Goal: Task Accomplishment & Management: Complete application form

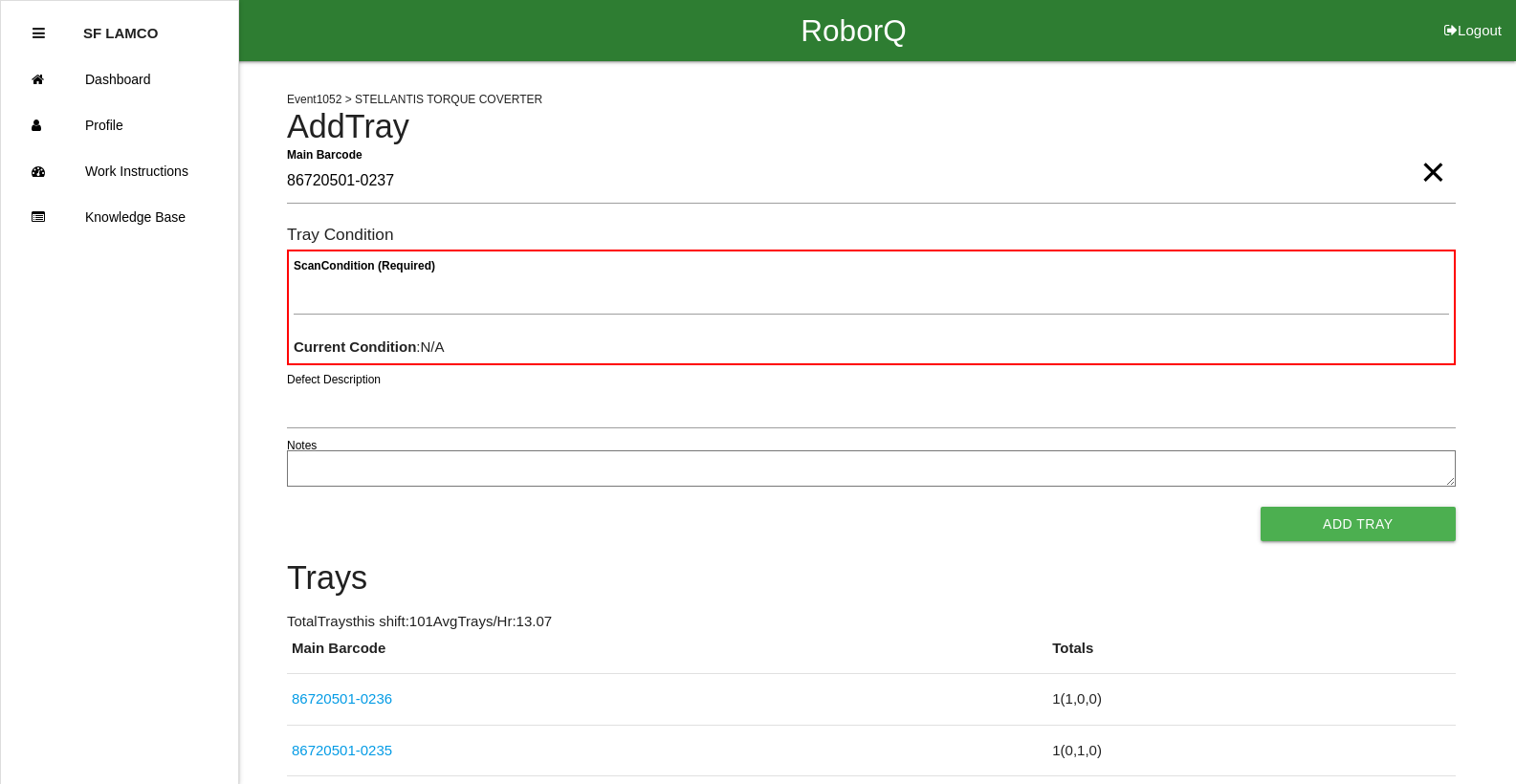
type Barcode "86720501-0237"
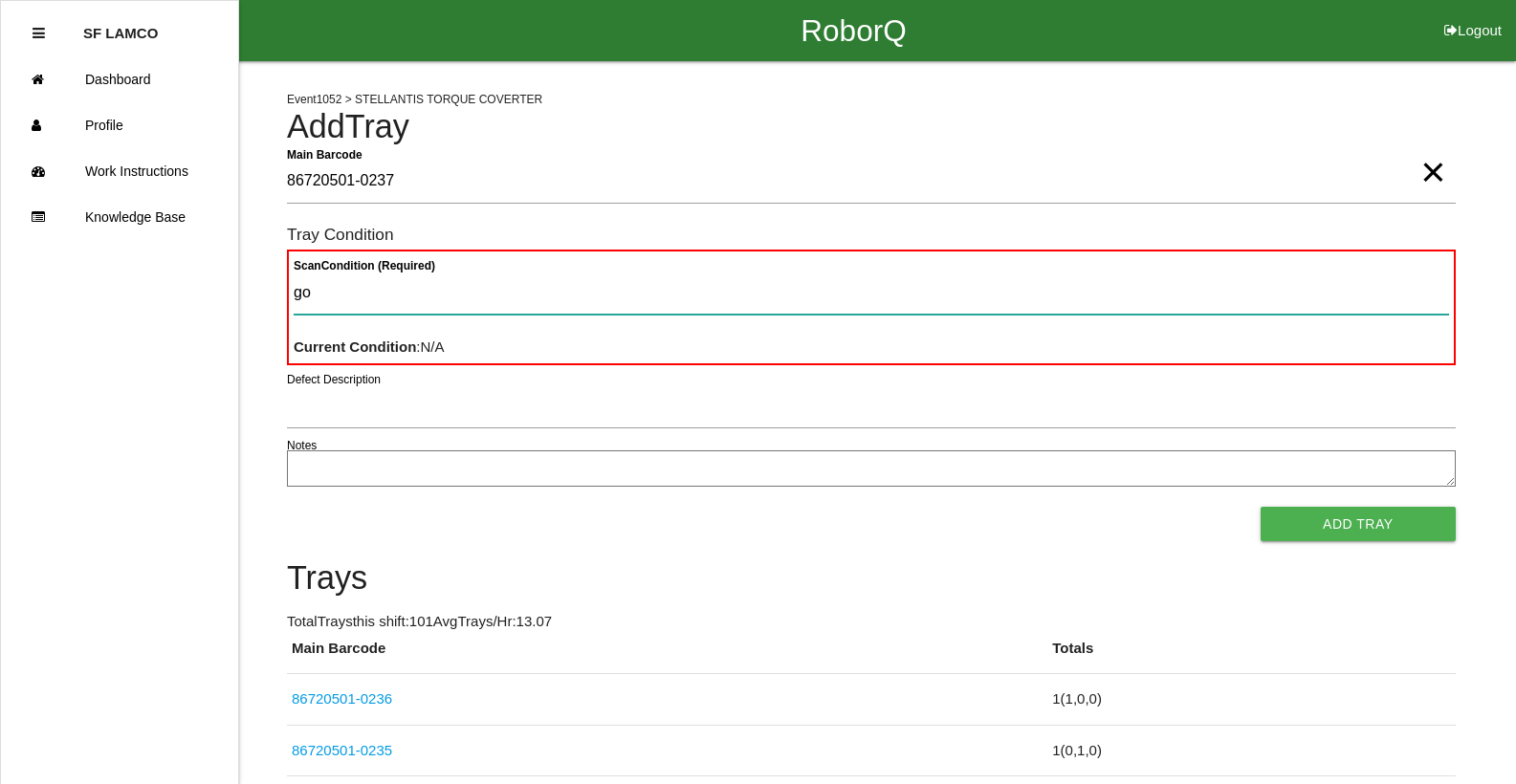
type Condition "goo"
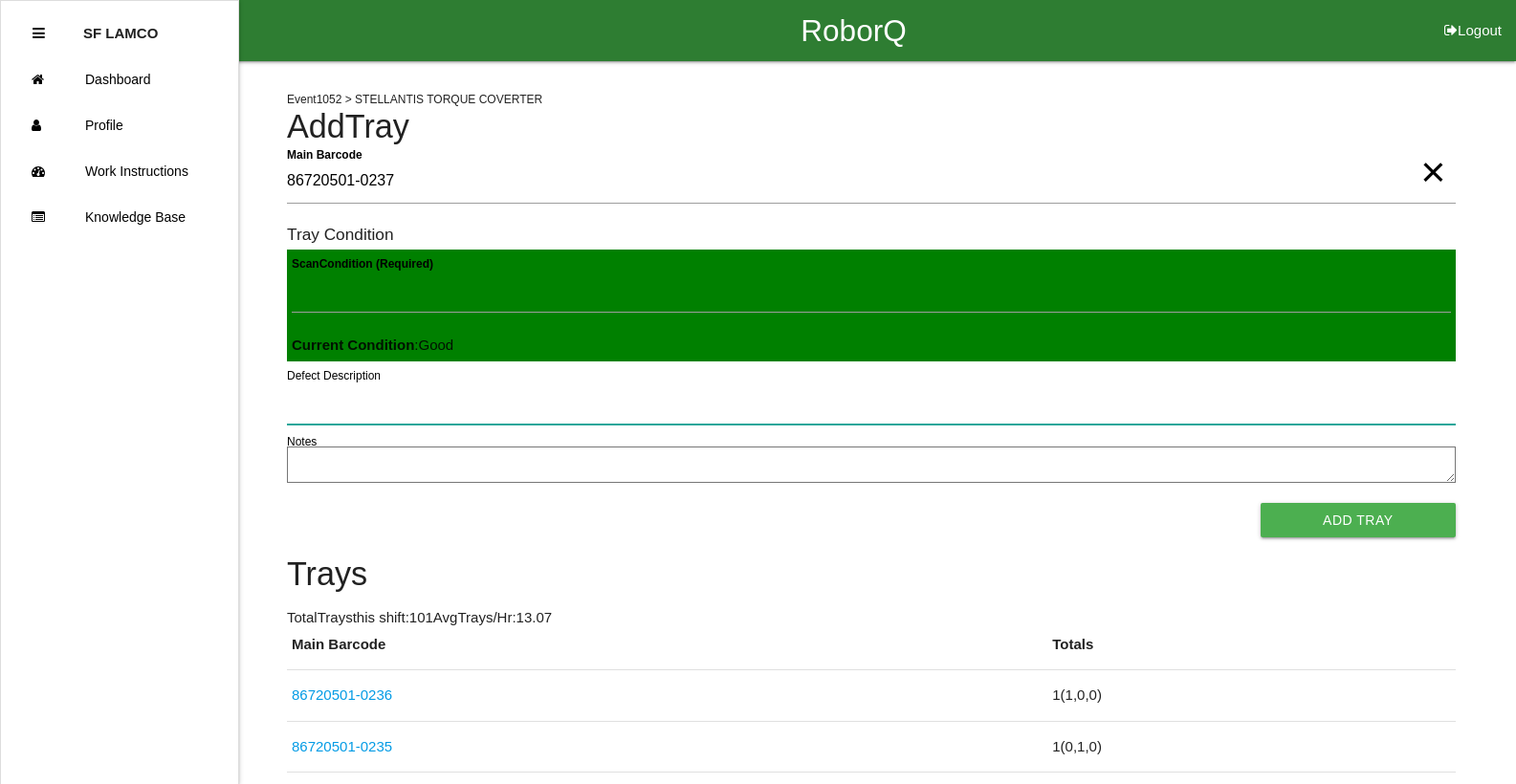
click at [1261, 503] on button "Add Tray" at bounding box center [1358, 519] width 195 height 34
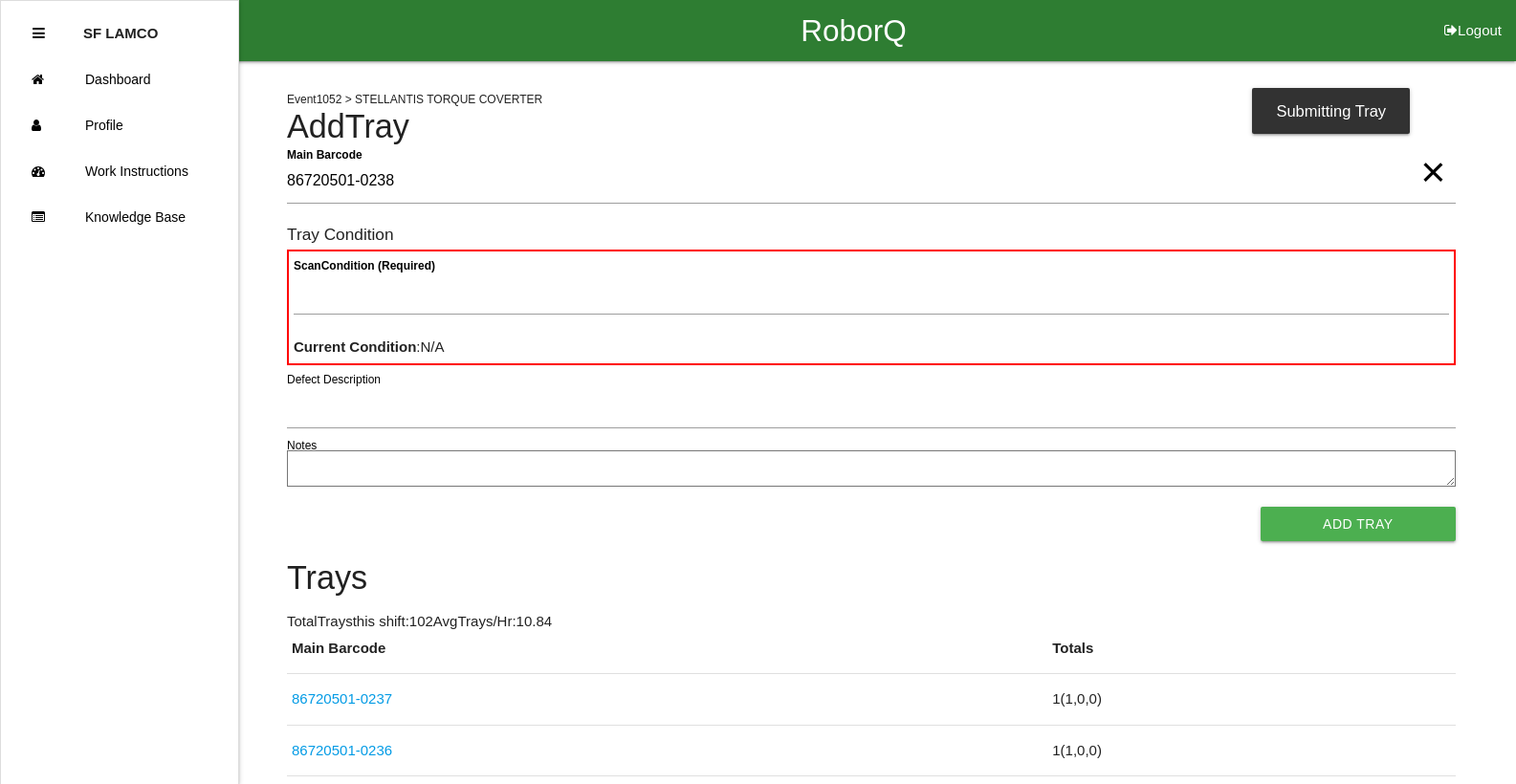
type Barcode "86720501-0238"
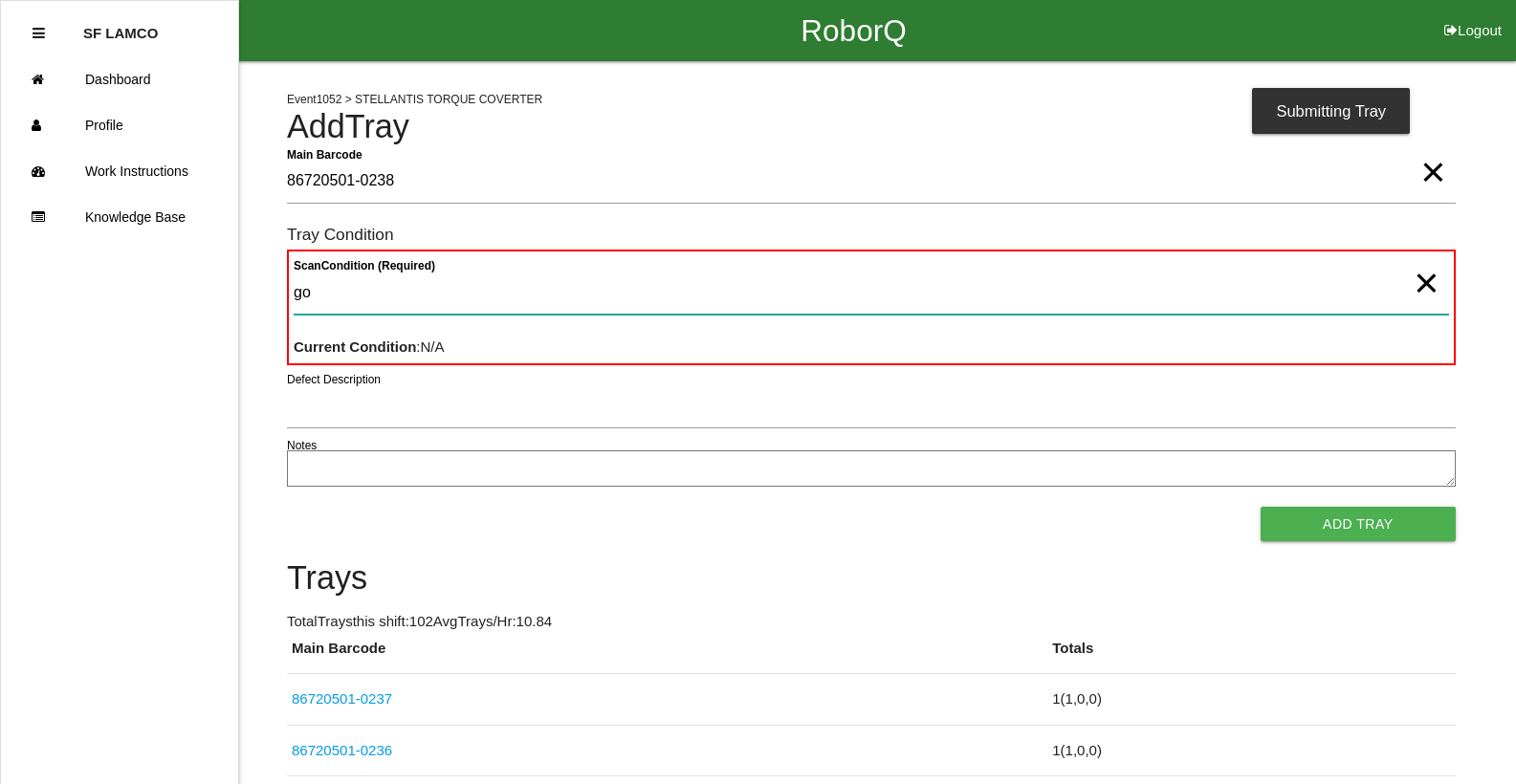
type Condition "goo"
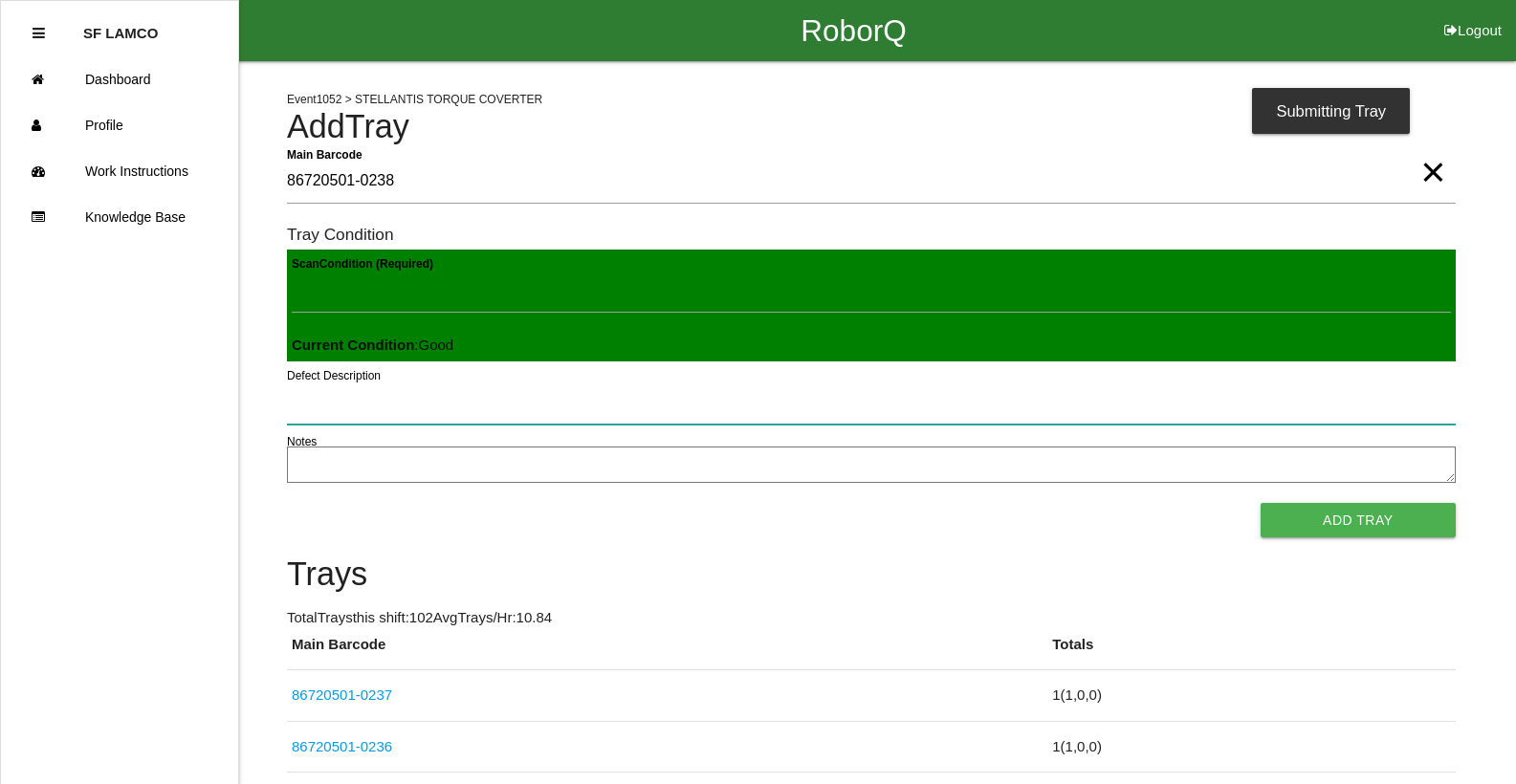
click at [1261, 503] on button "Add Tray" at bounding box center [1358, 519] width 195 height 34
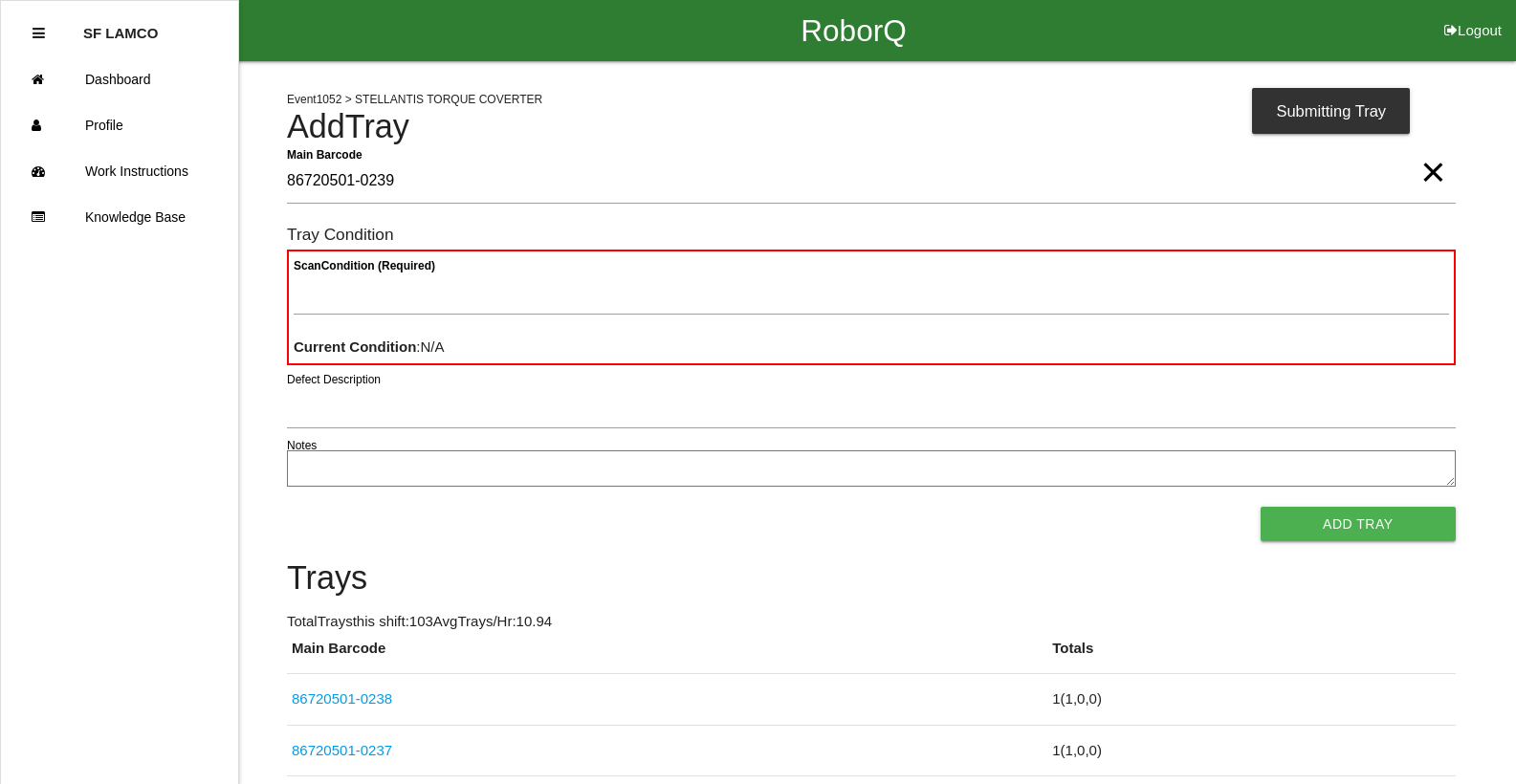
type Barcode "86720501-0239"
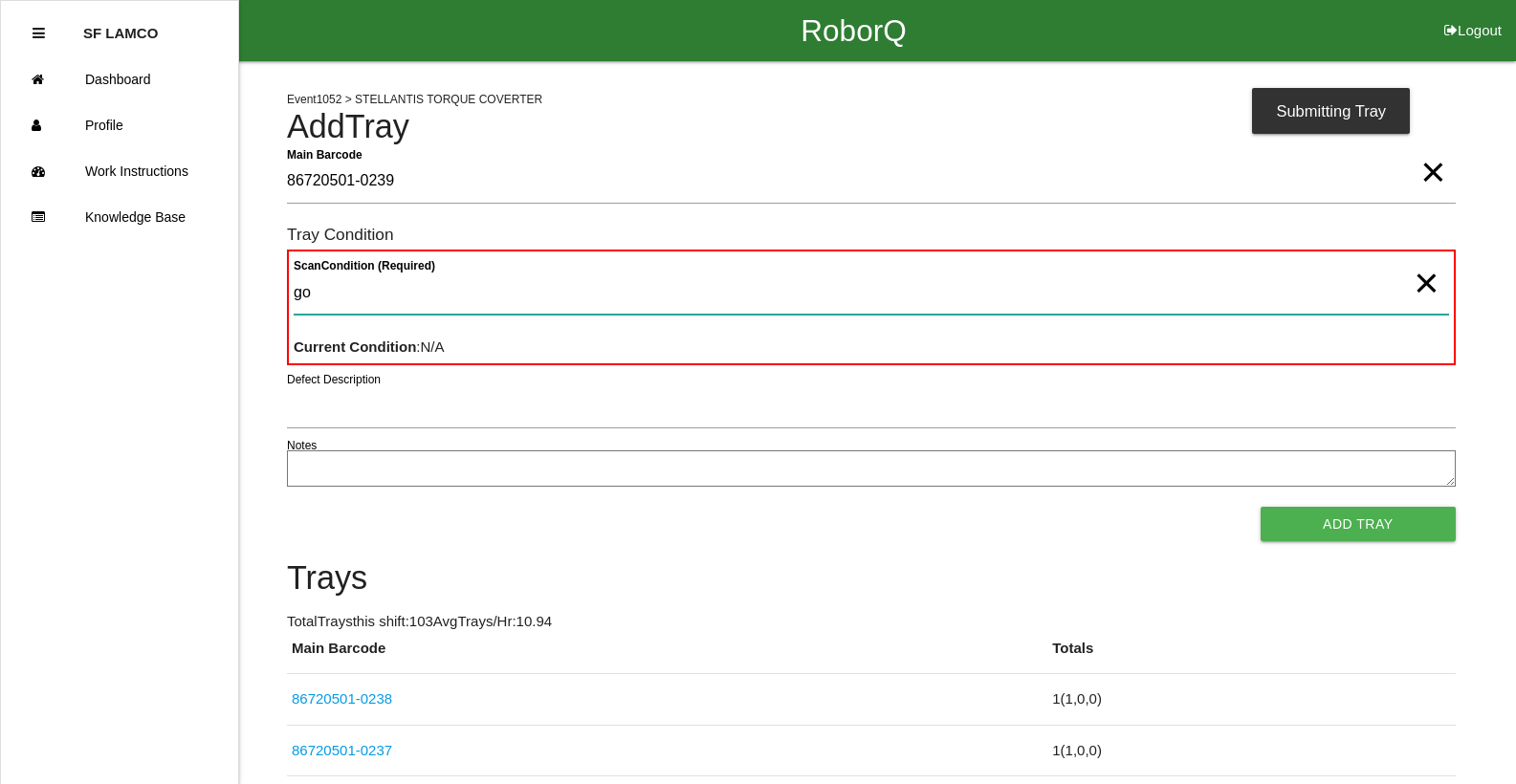
type Condition "goo"
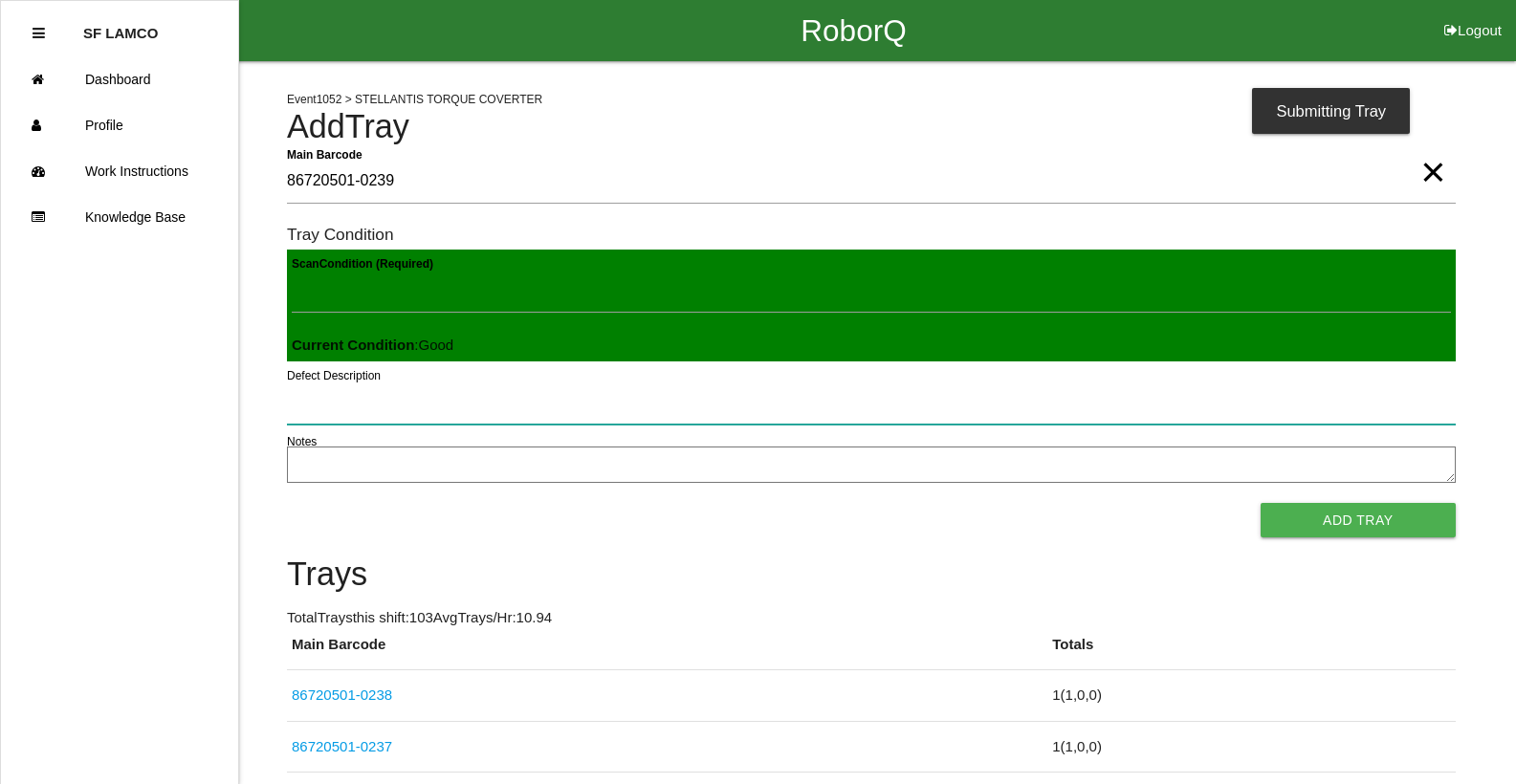
click at [1261, 503] on button "Add Tray" at bounding box center [1358, 519] width 195 height 34
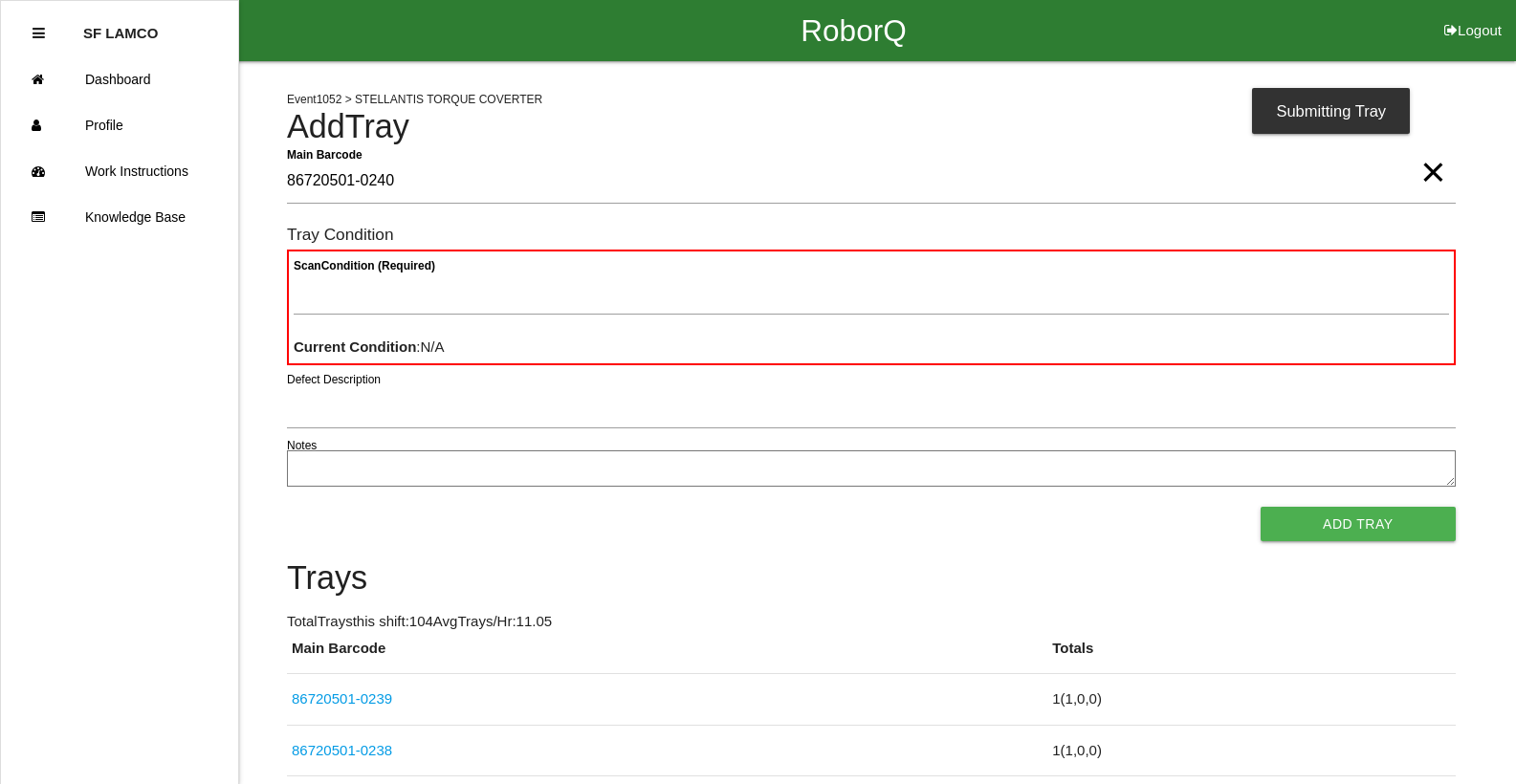
type Barcode "86720501-0240"
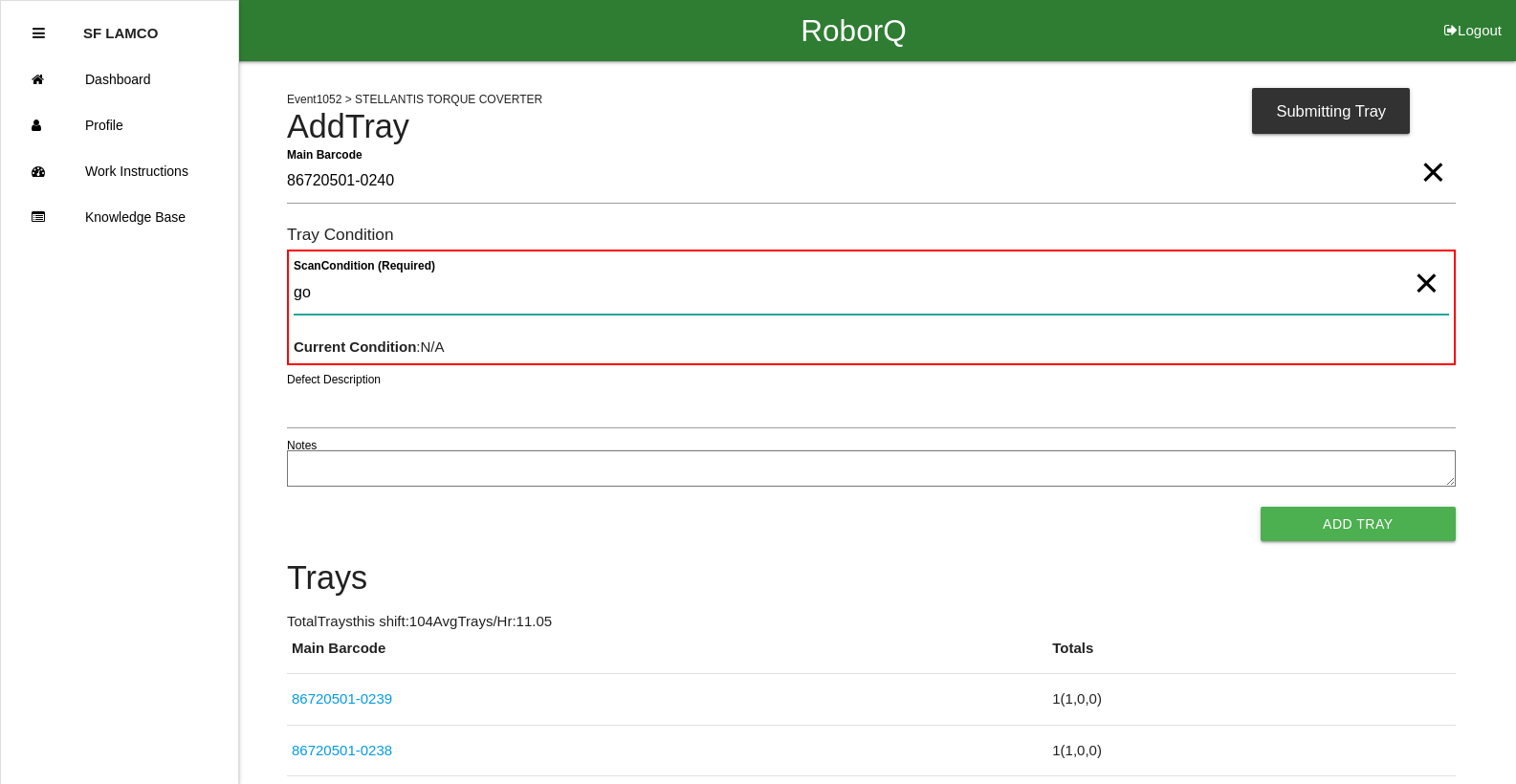
type Condition "goo"
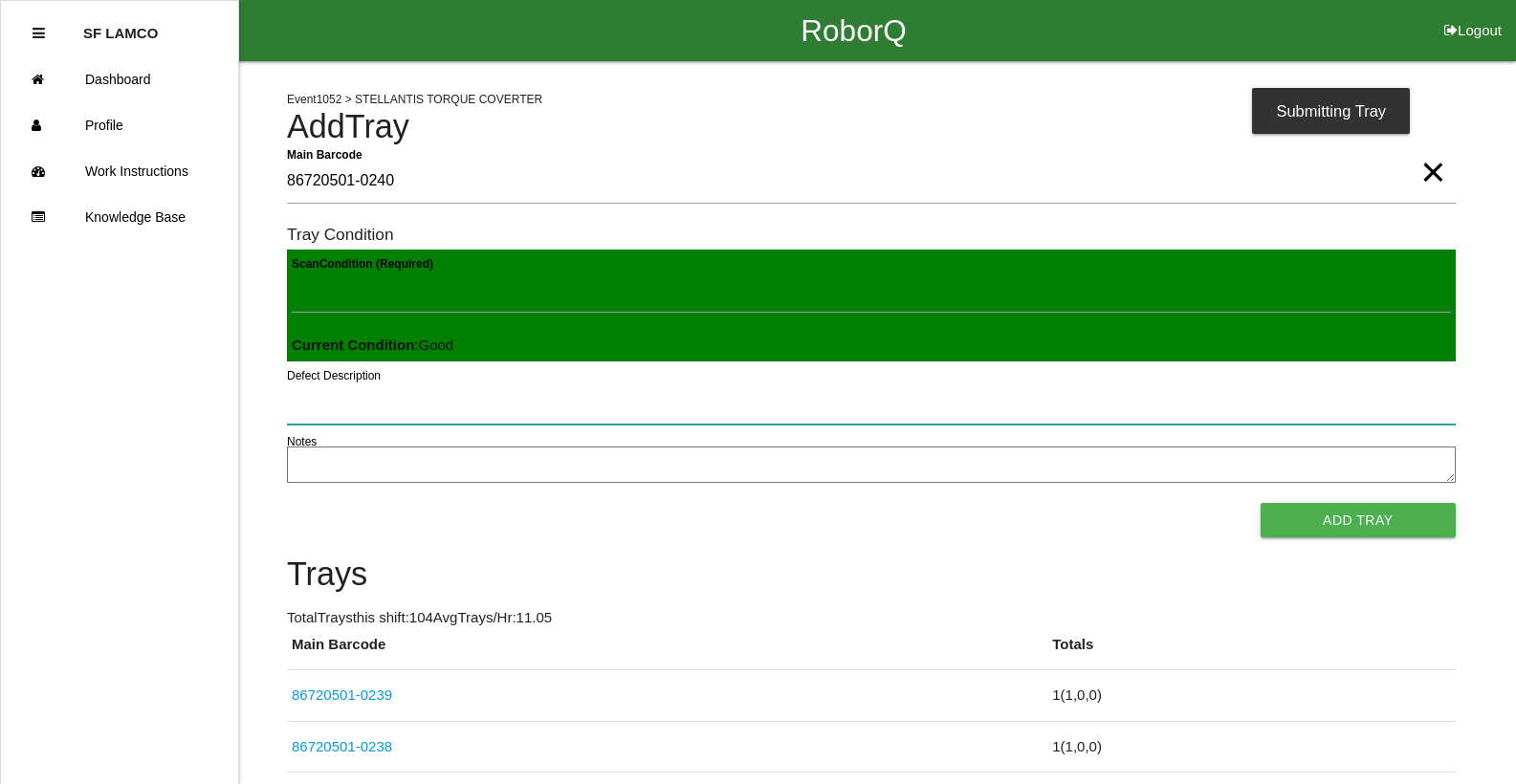
click at [1261, 503] on button "Add Tray" at bounding box center [1358, 519] width 195 height 34
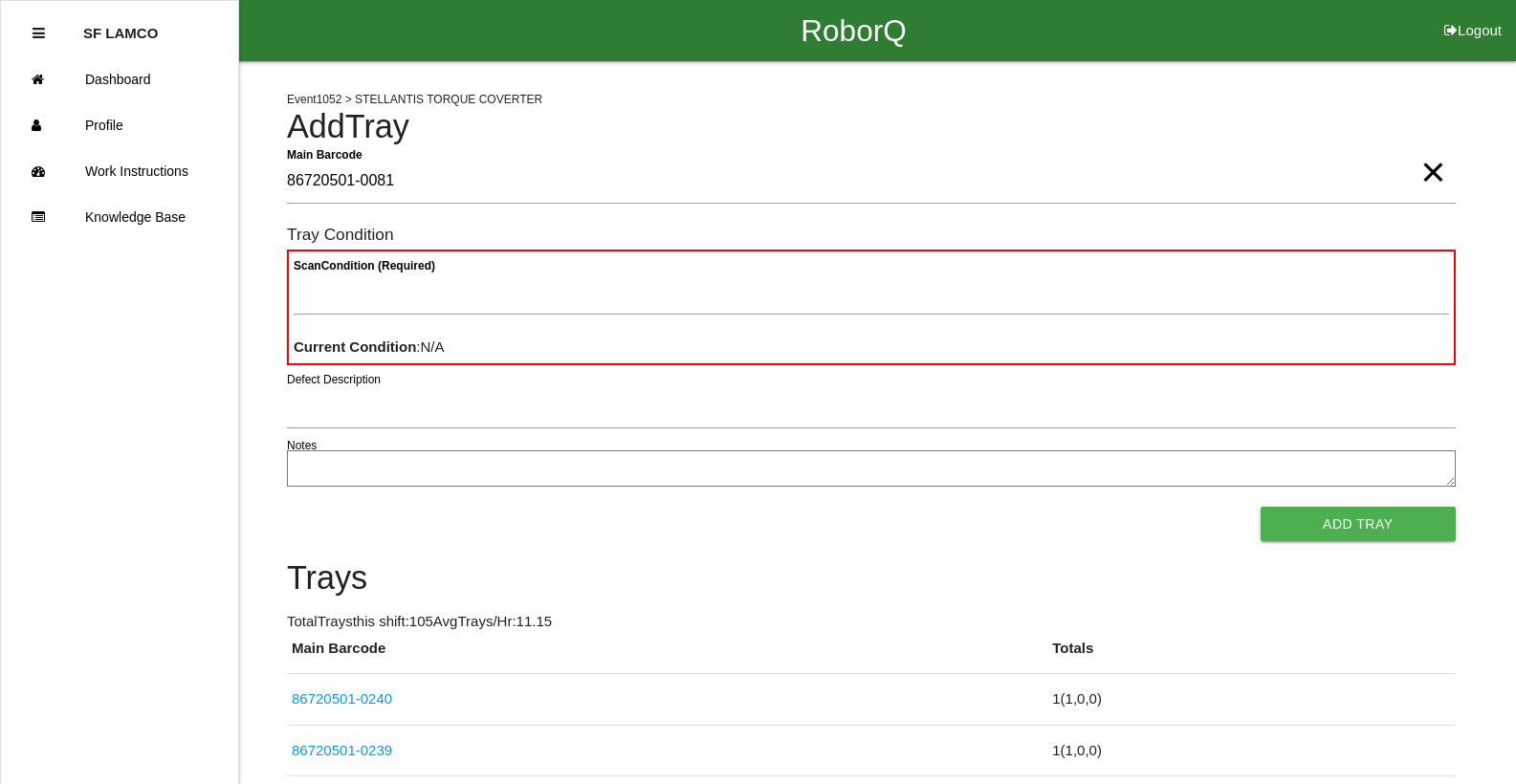
type Barcode "86720501-0081"
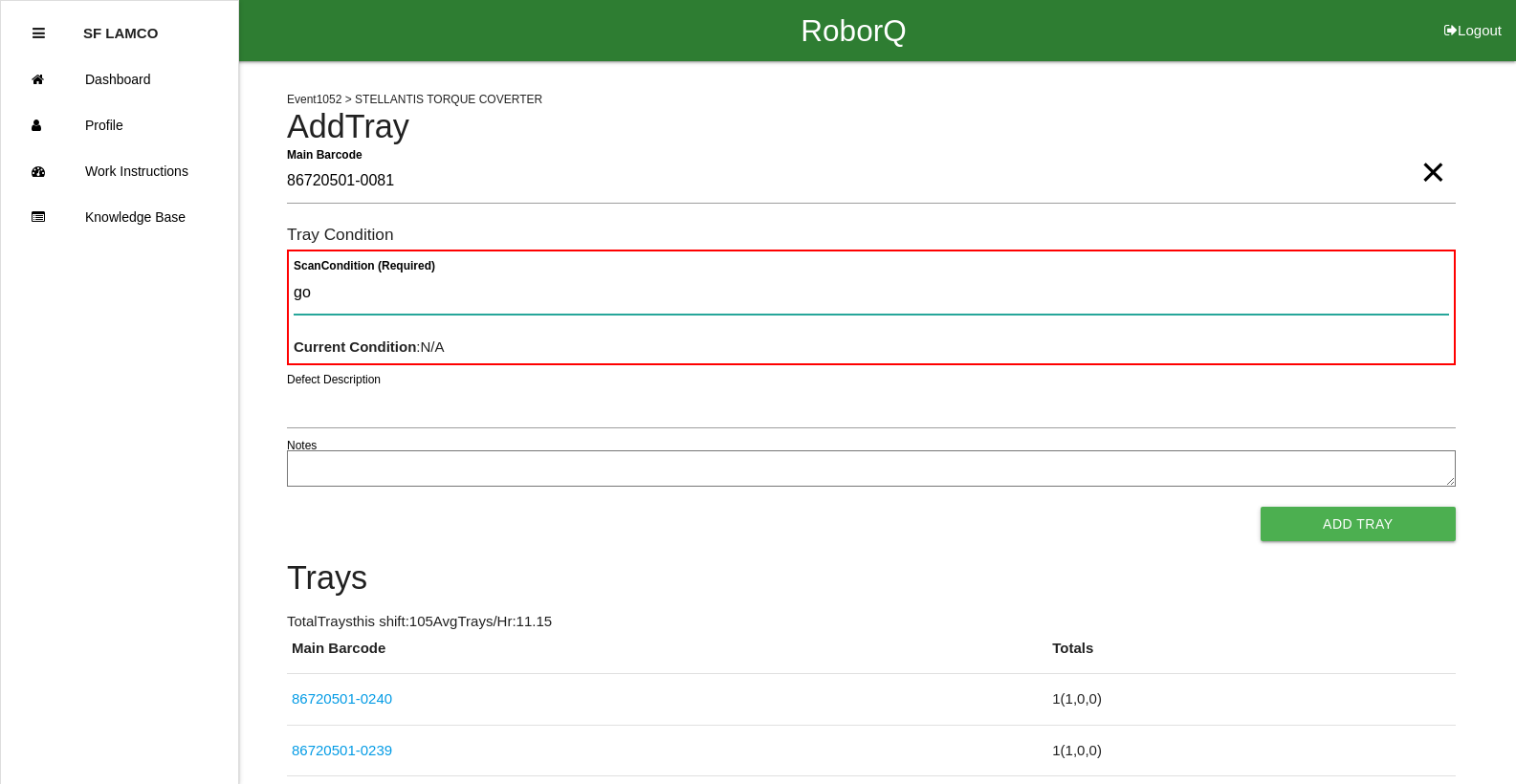
type Condition "goo"
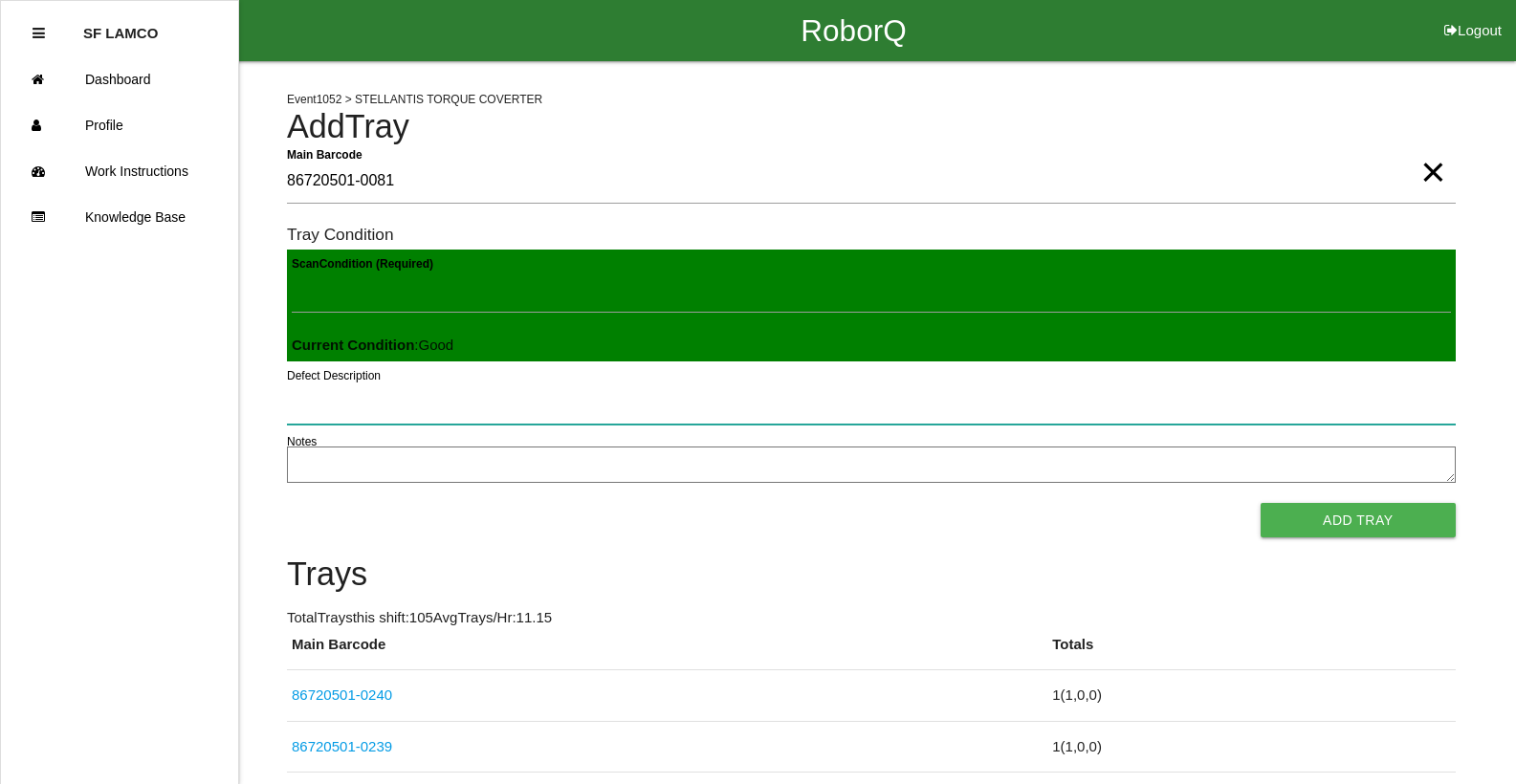
click at [1261, 503] on button "Add Tray" at bounding box center [1358, 519] width 195 height 34
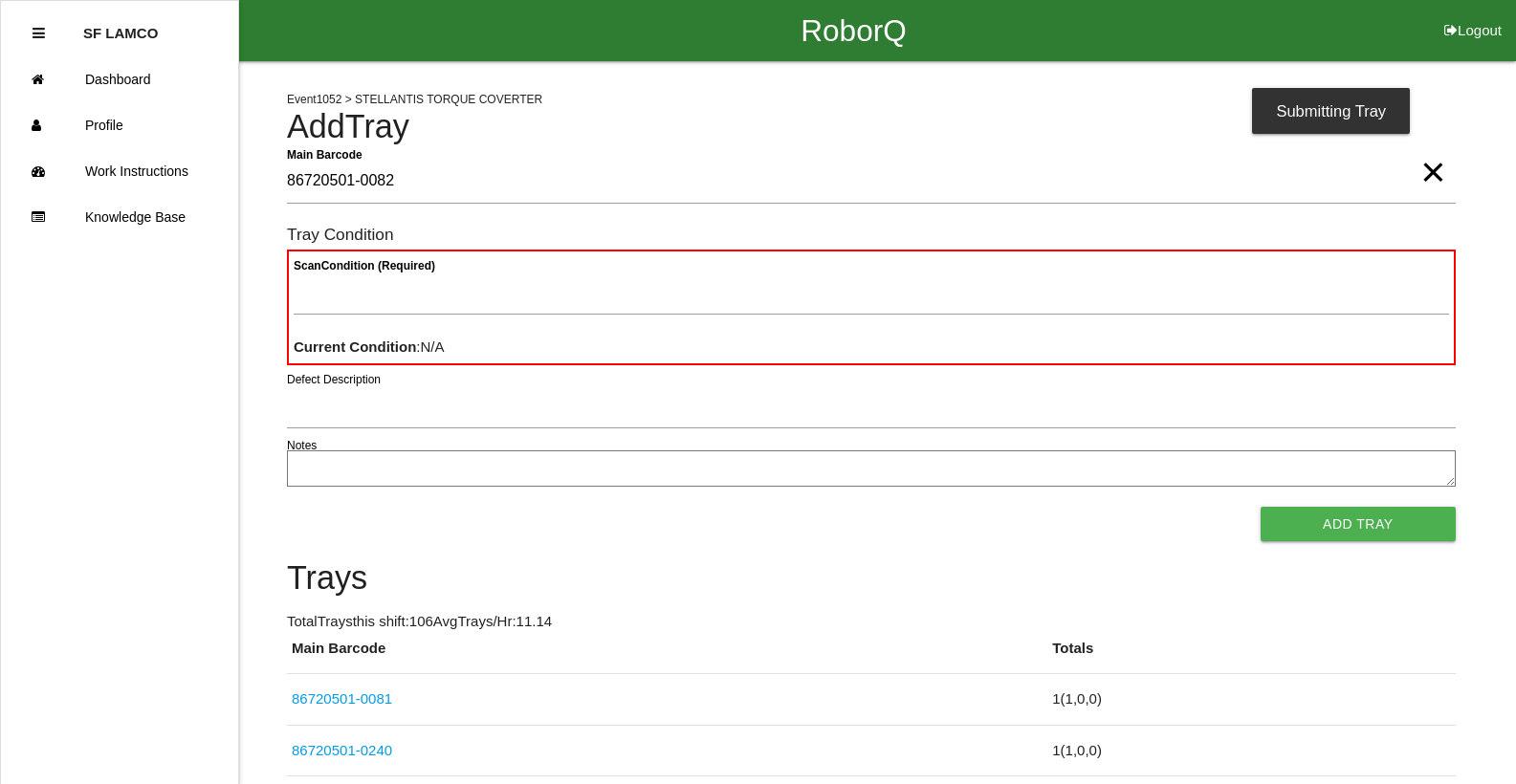
type Barcode "86720501-0082"
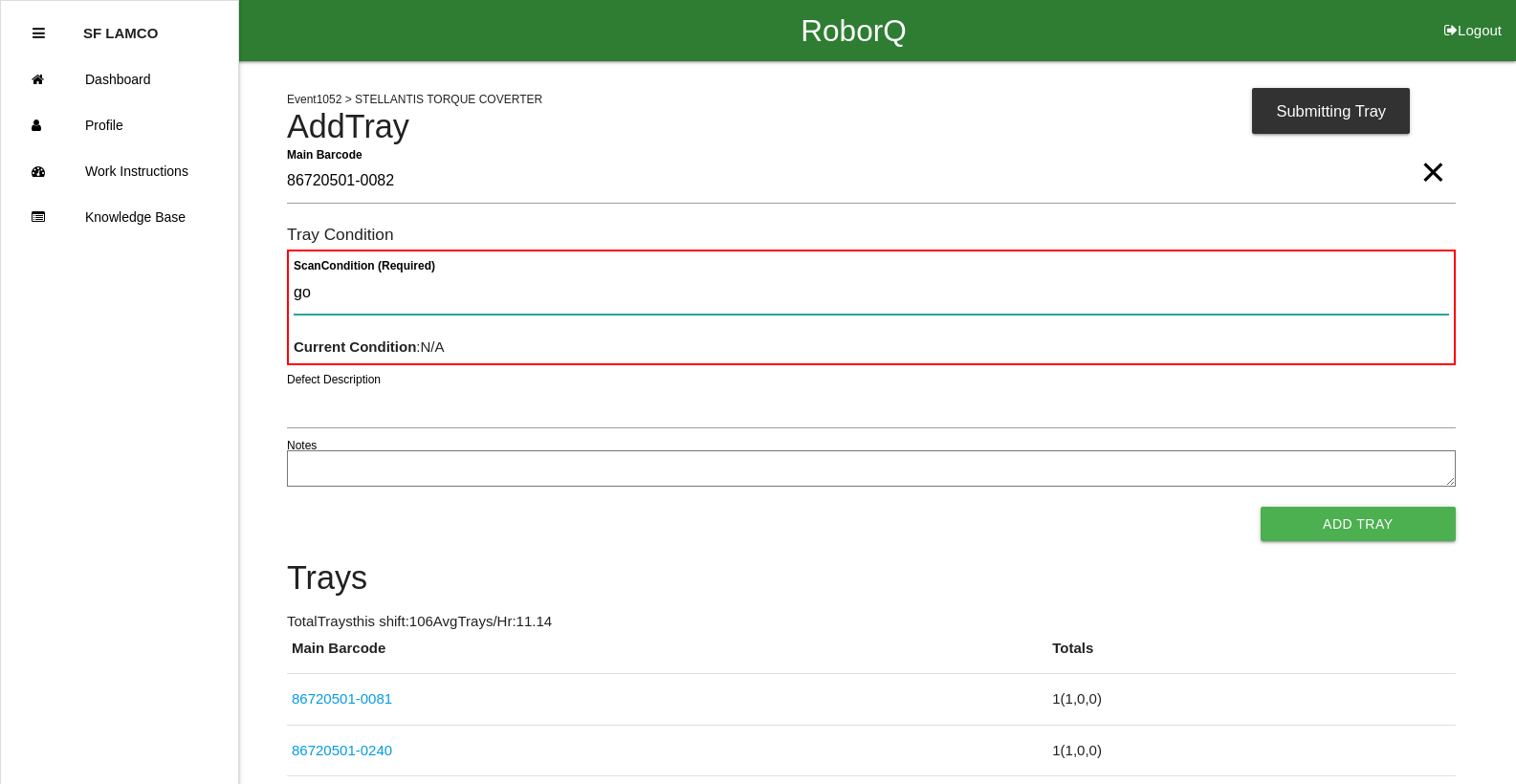
type Condition "goo"
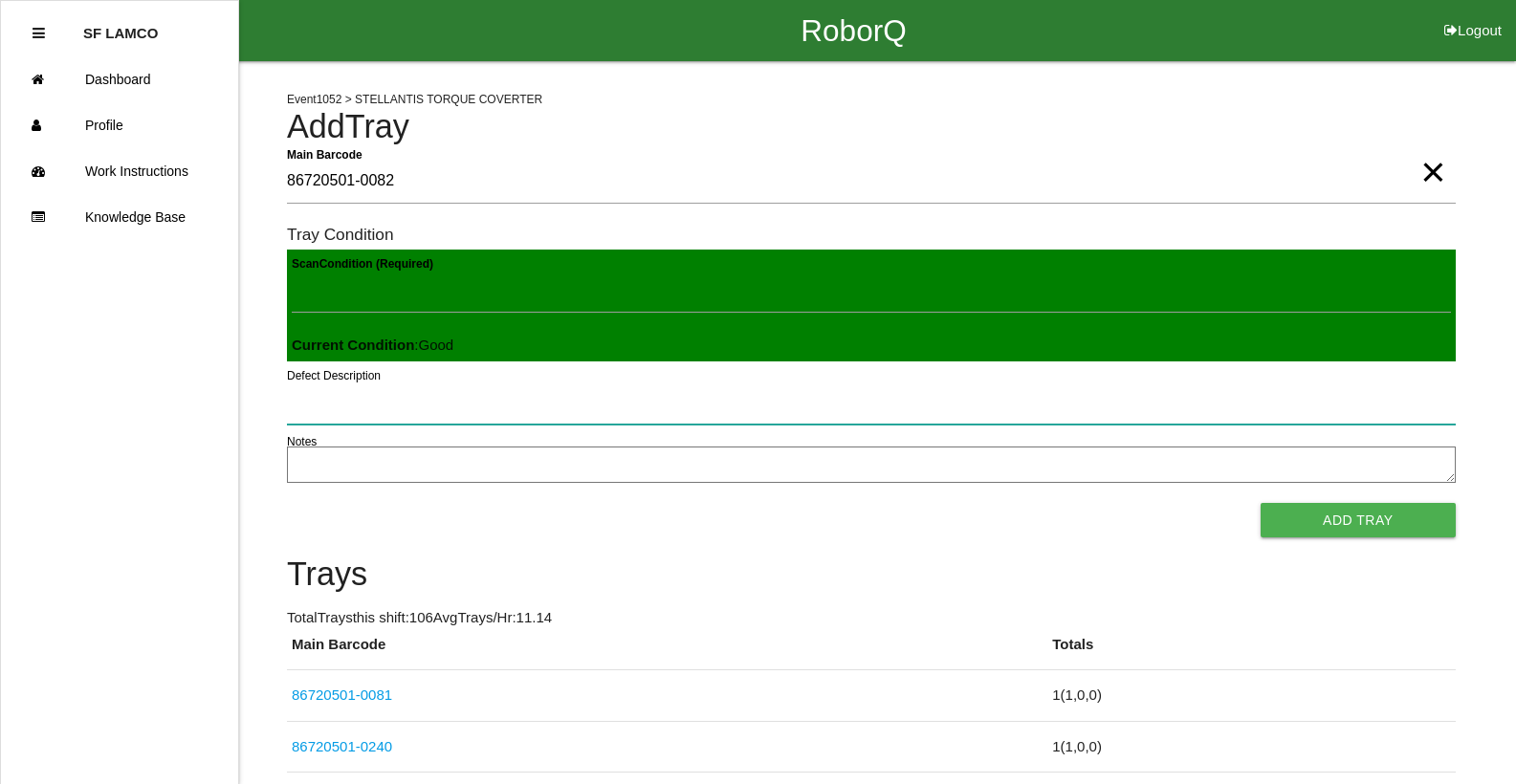
click at [1261, 503] on button "Add Tray" at bounding box center [1358, 519] width 195 height 34
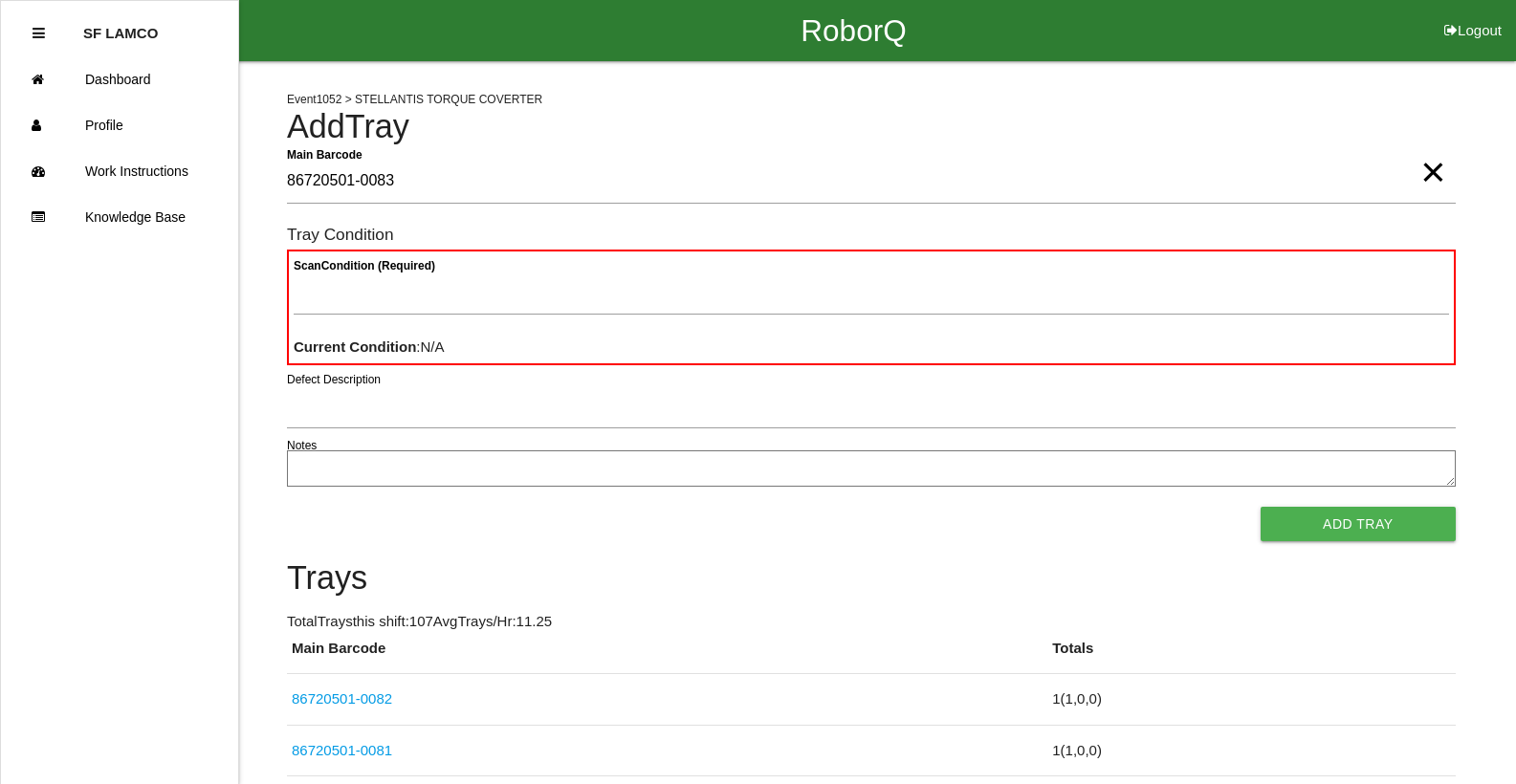
type Barcode "86720501-0083"
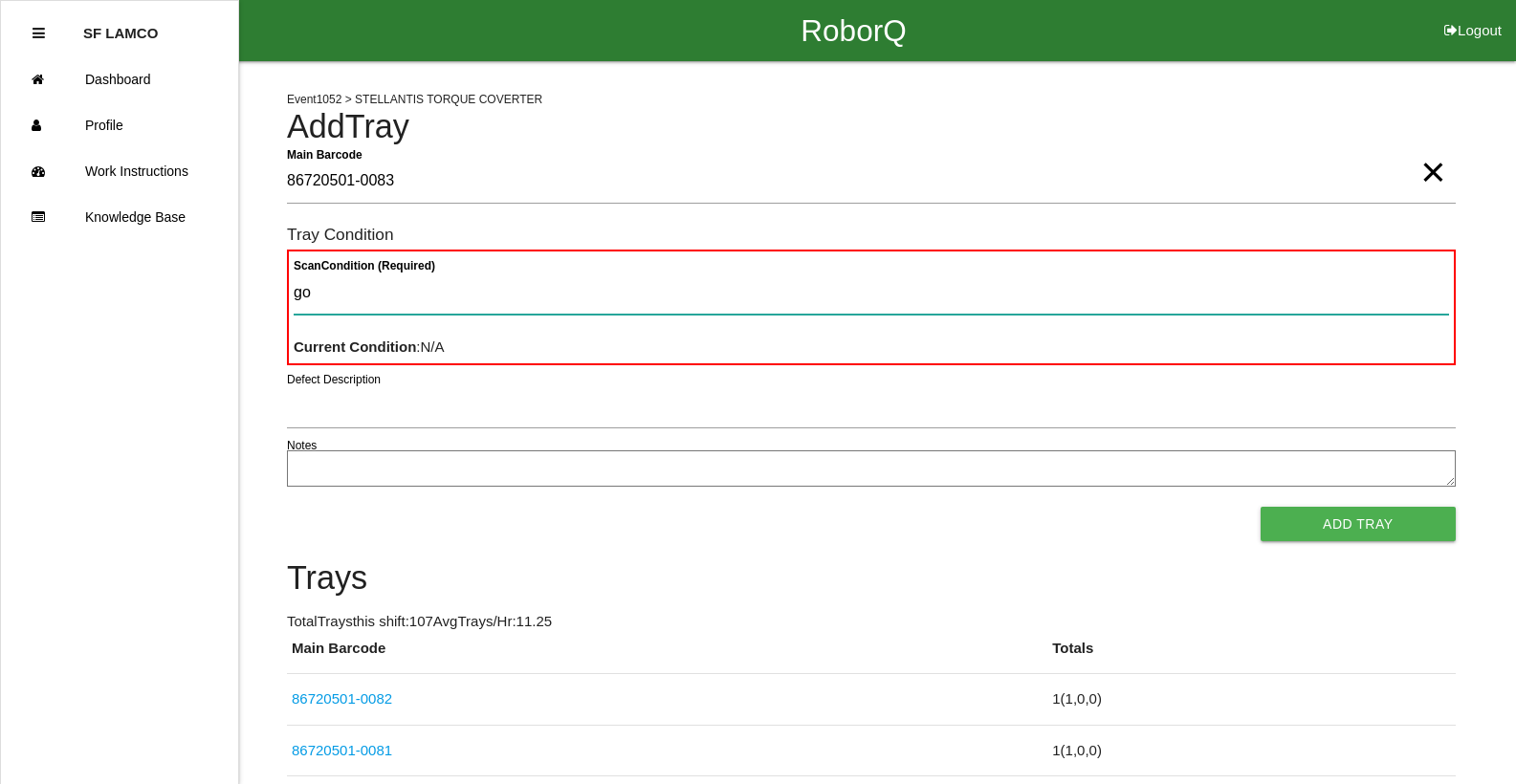
type Condition "goo"
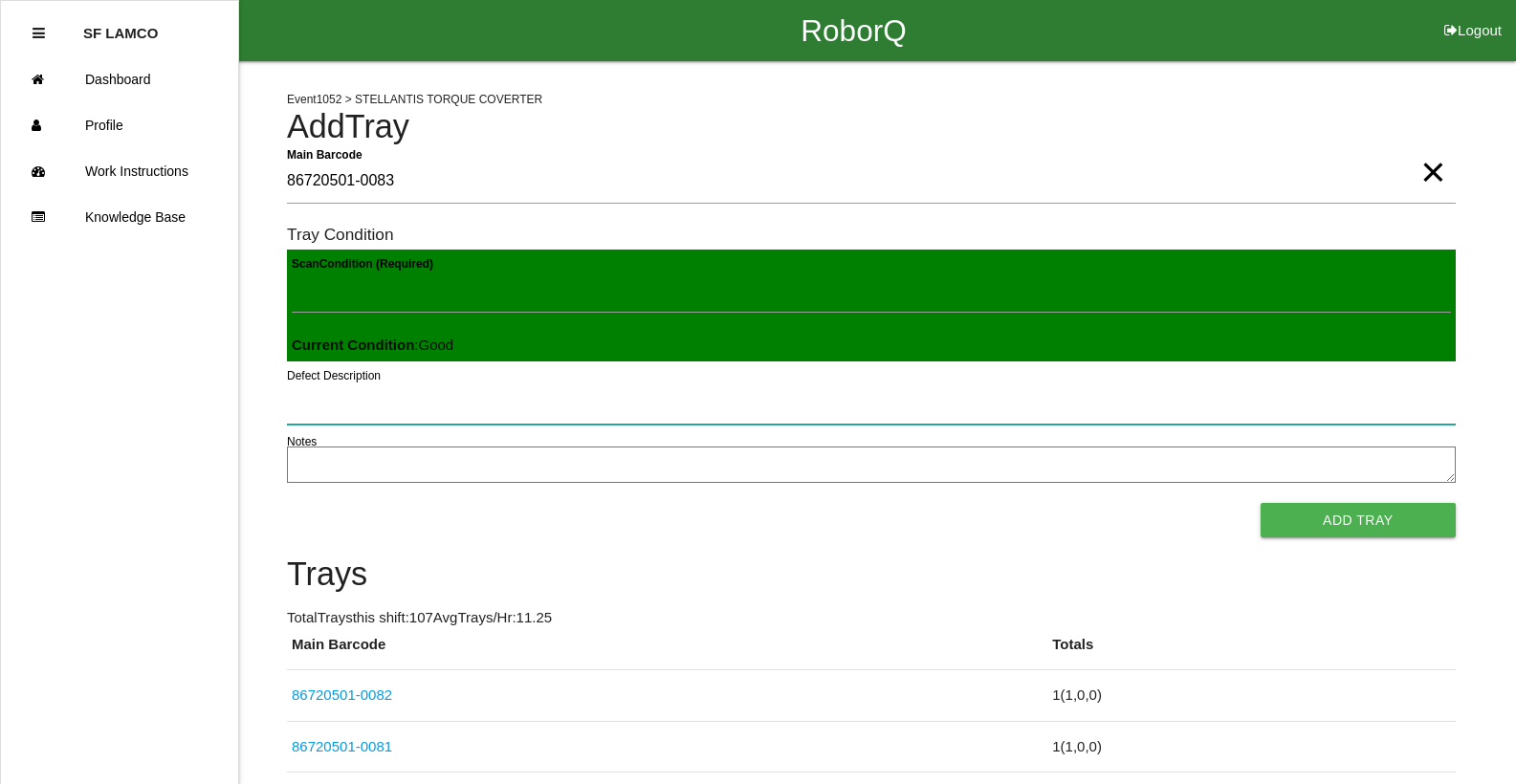
click at [1261, 503] on button "Add Tray" at bounding box center [1358, 519] width 195 height 34
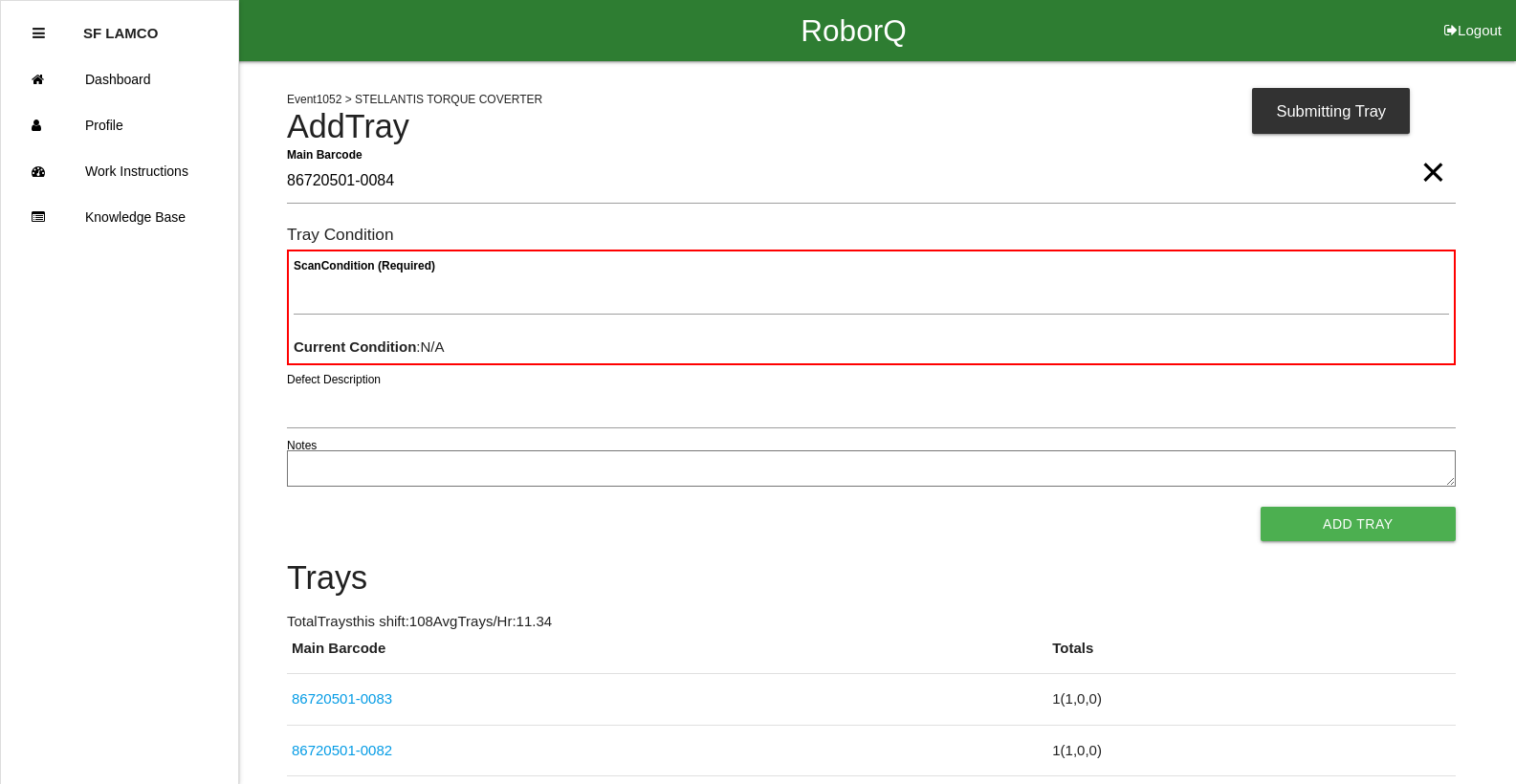
type Barcode "86720501-0084"
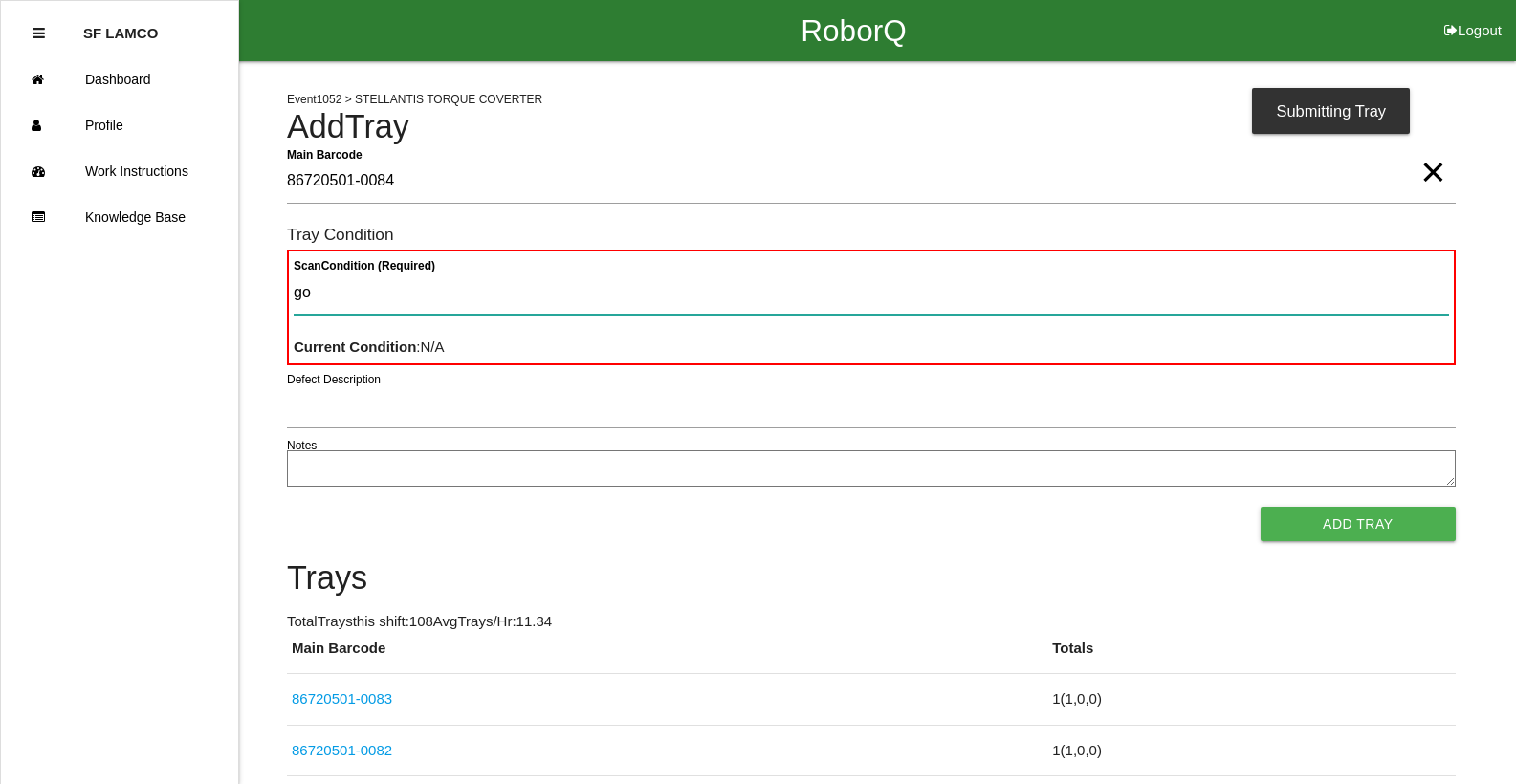
type Condition "goo"
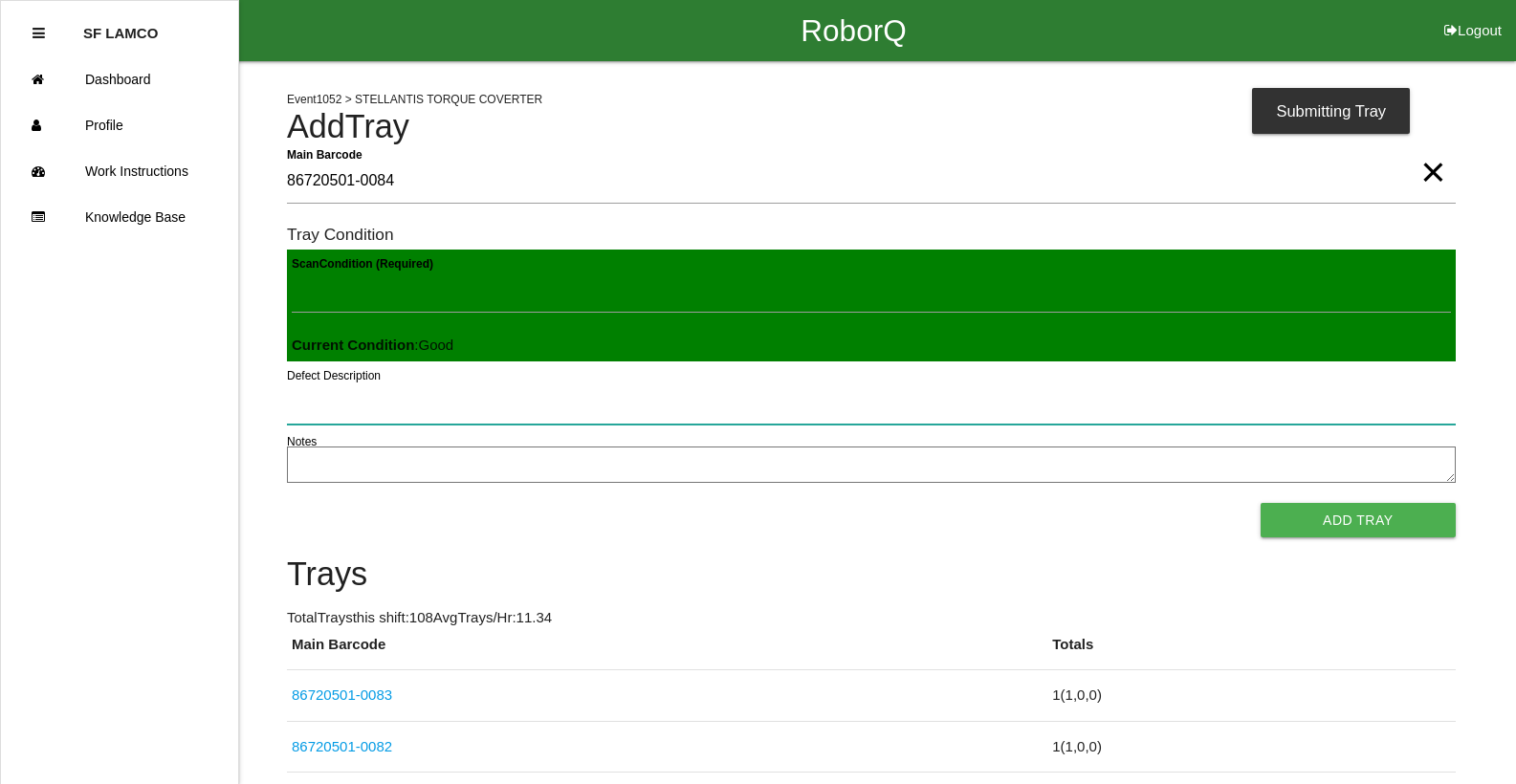
click at [1261, 503] on button "Add Tray" at bounding box center [1358, 519] width 195 height 34
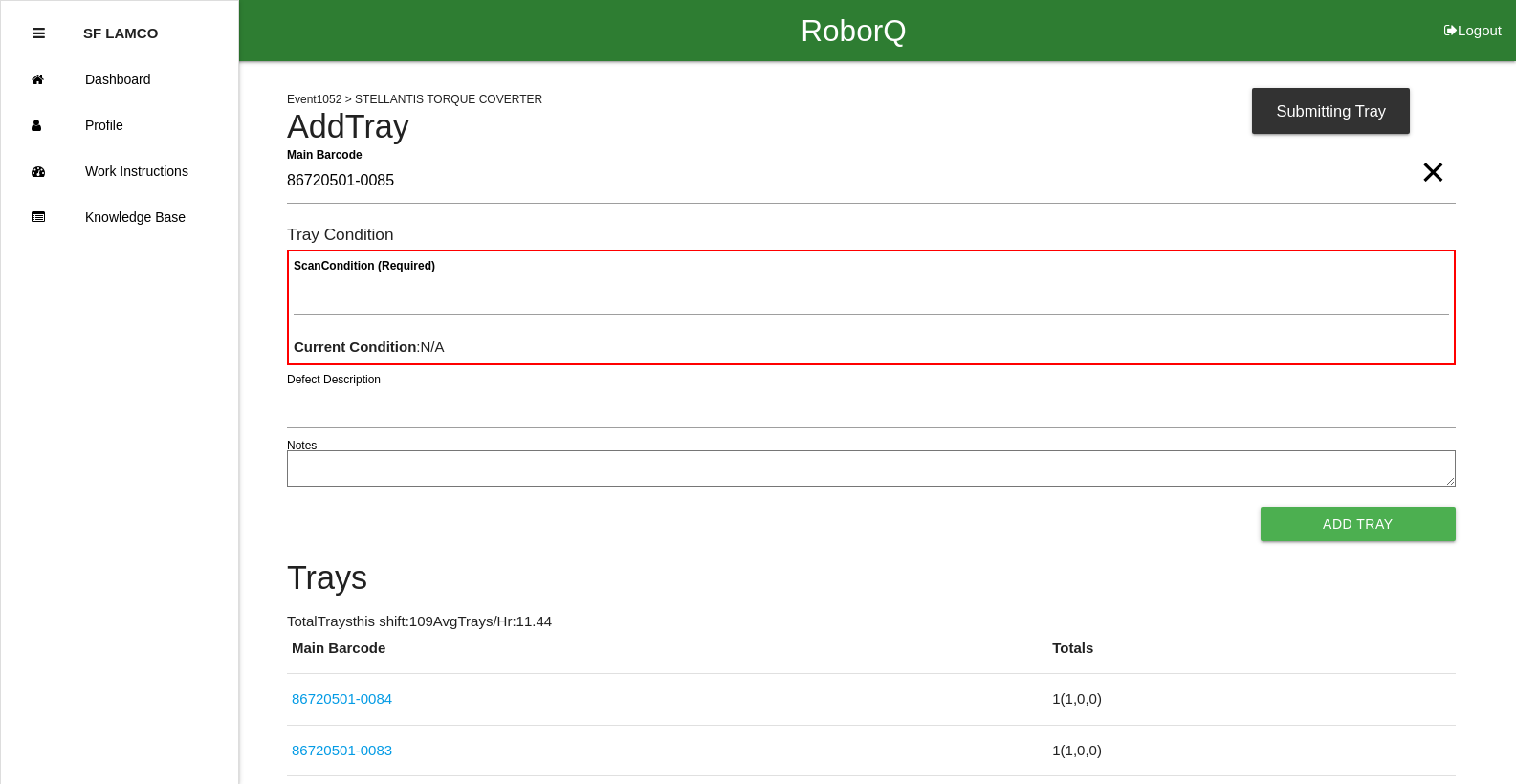
type Barcode "86720501-0085"
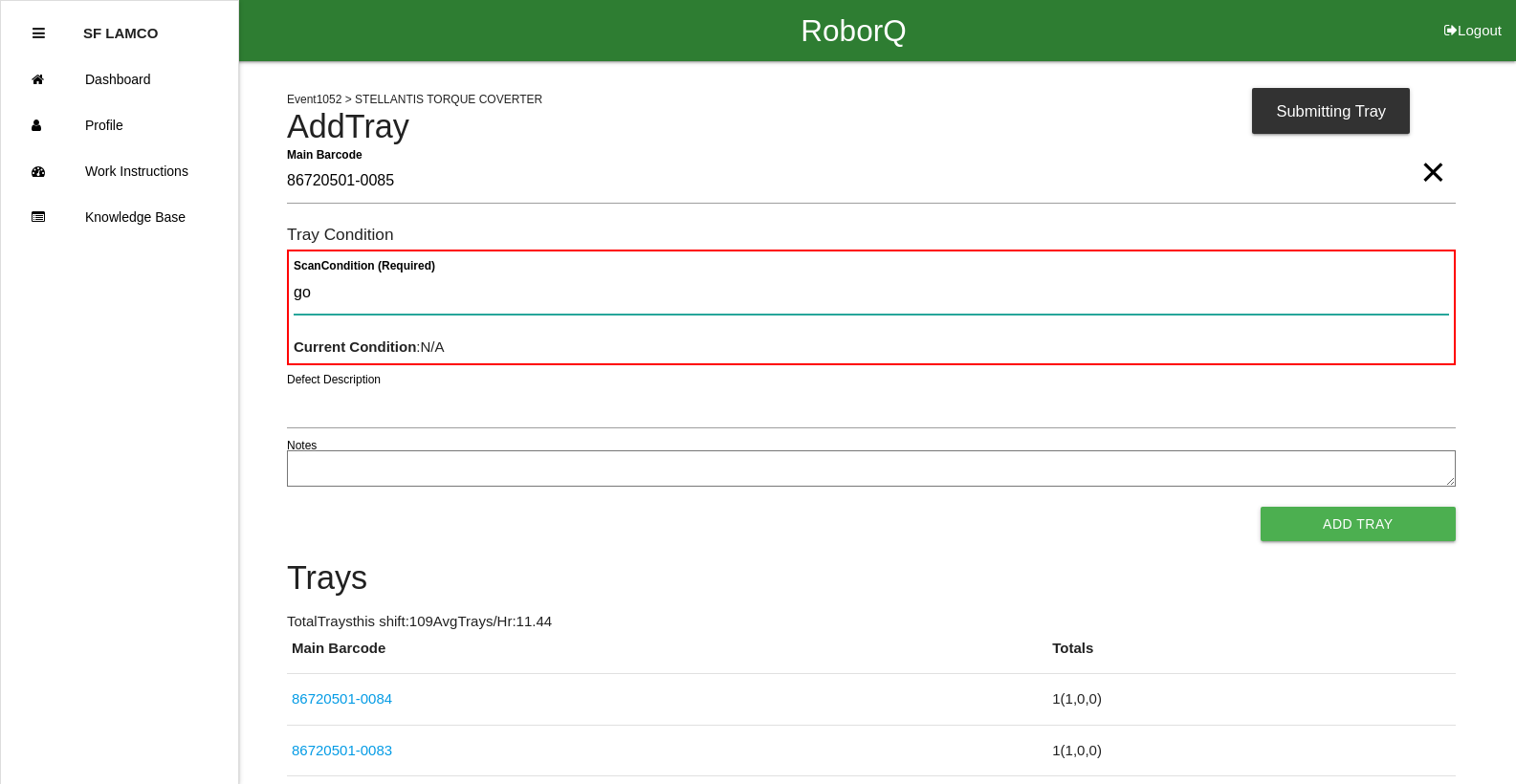
type Condition "goo"
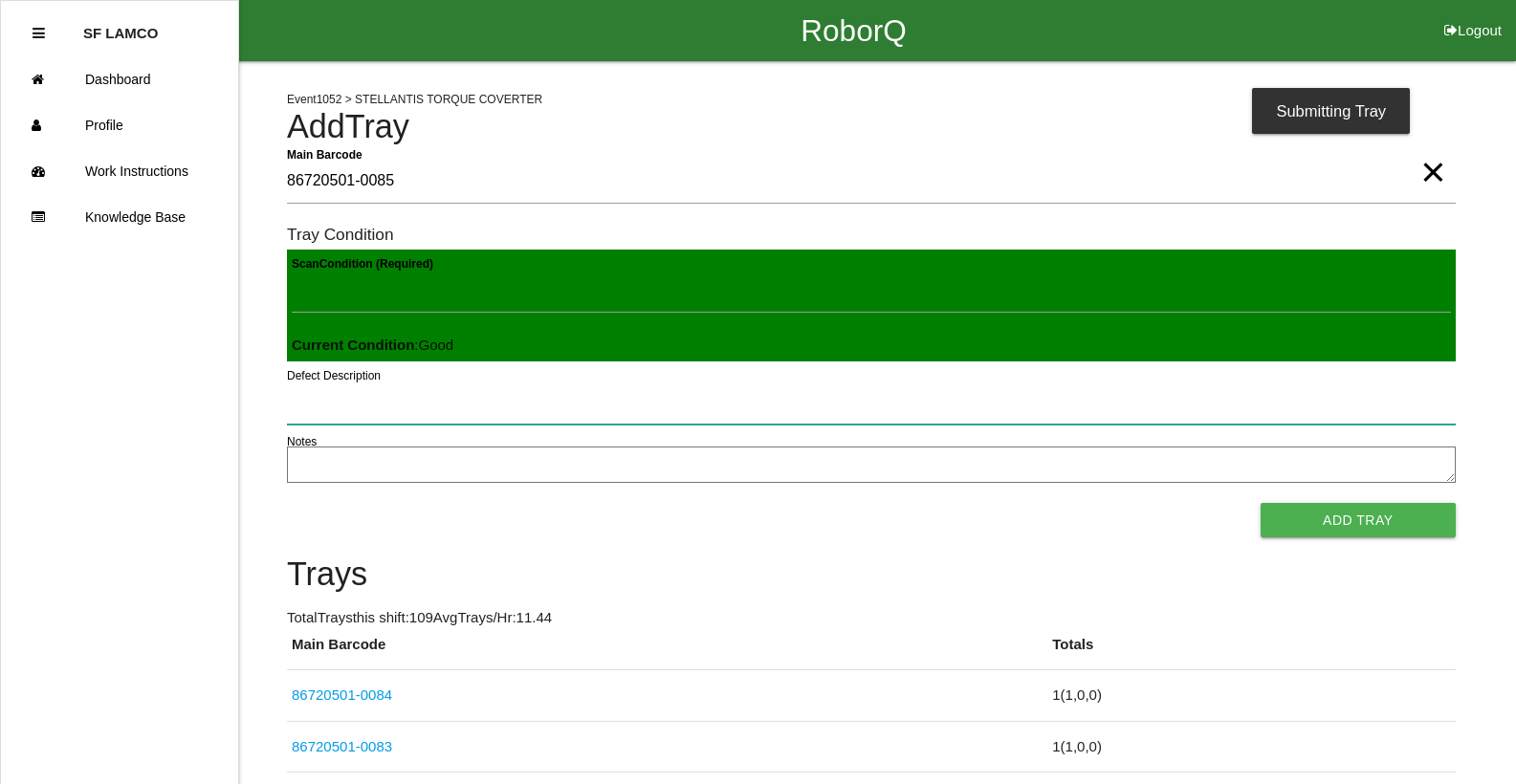
click at [1261, 503] on button "Add Tray" at bounding box center [1358, 519] width 195 height 34
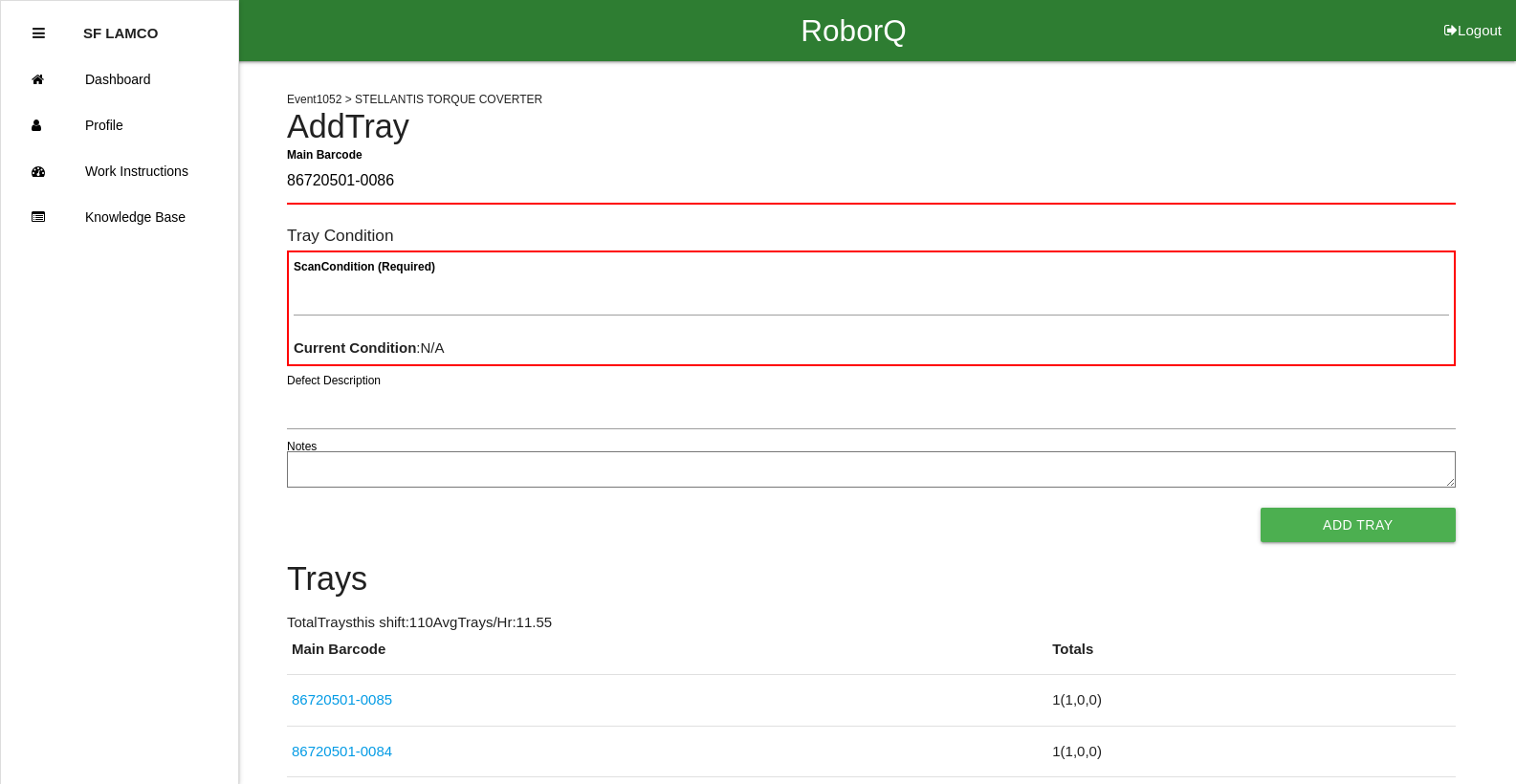
type Barcode "86720501-0086"
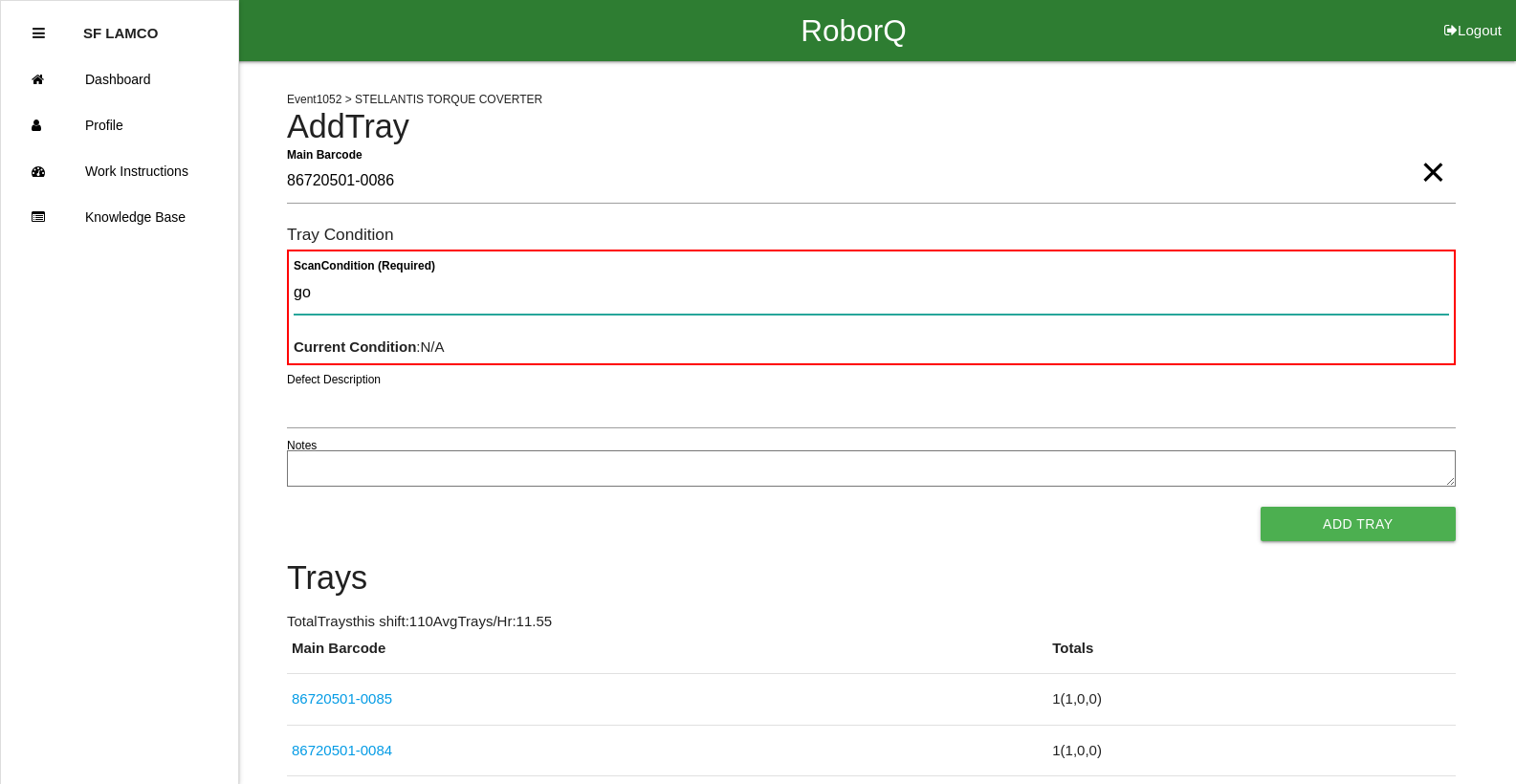
type Condition "goo"
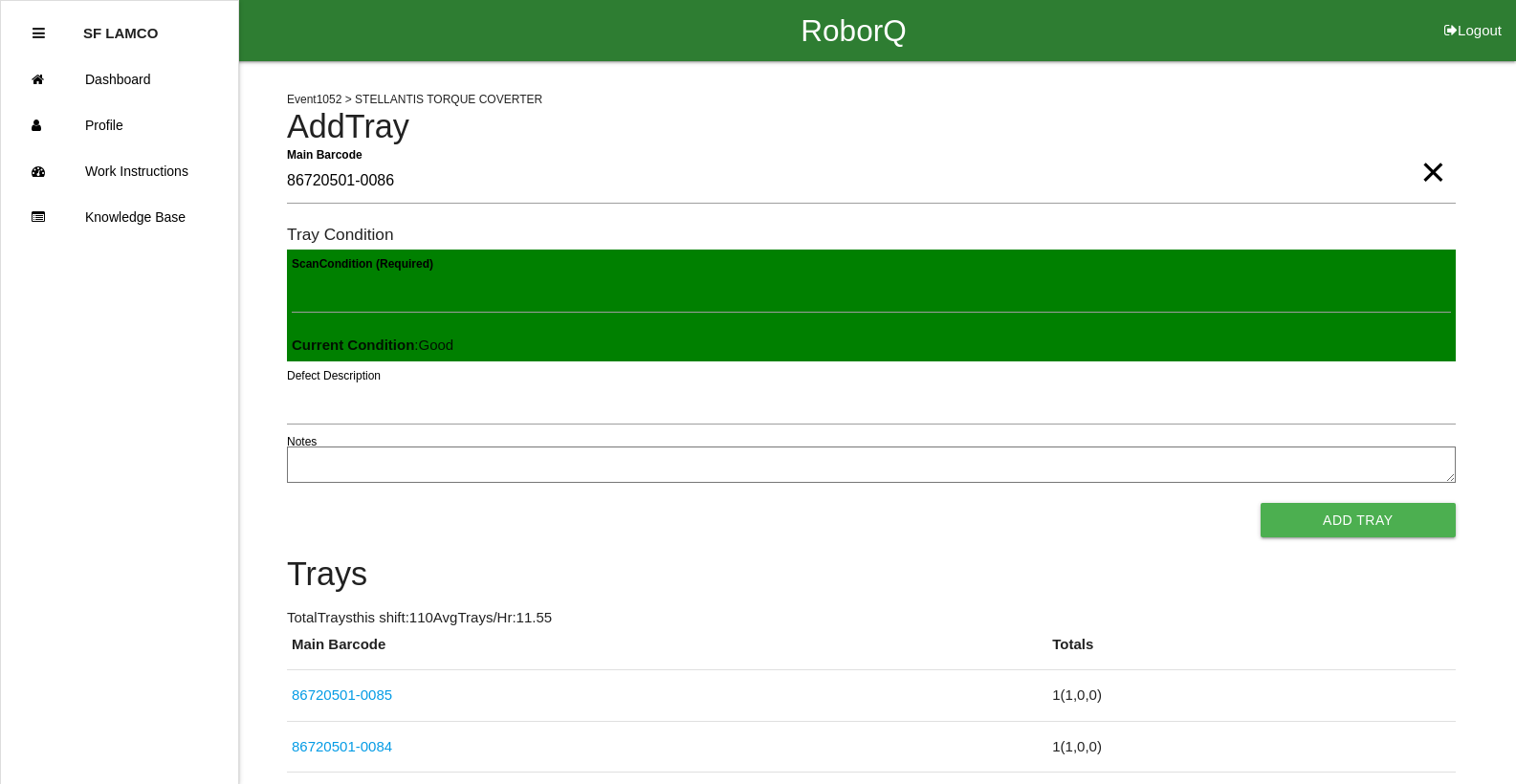
click at [1261, 503] on button "Add Tray" at bounding box center [1358, 519] width 195 height 34
